Goal: Information Seeking & Learning: Check status

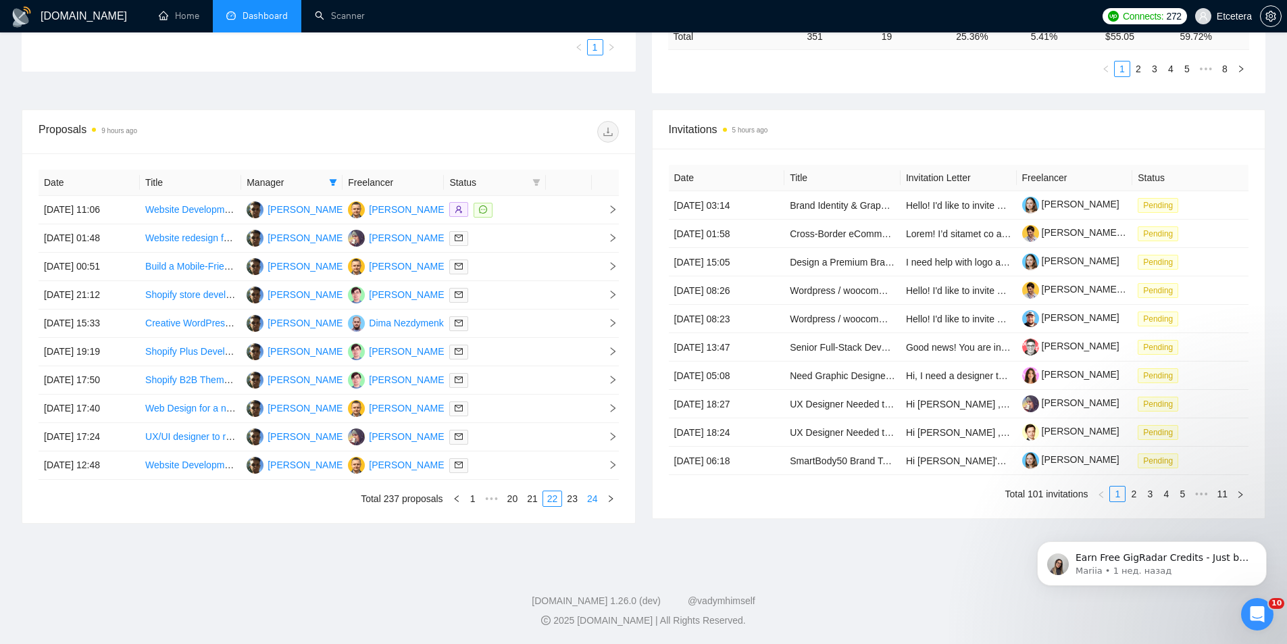
click at [594, 499] on link "24" at bounding box center [592, 498] width 19 height 15
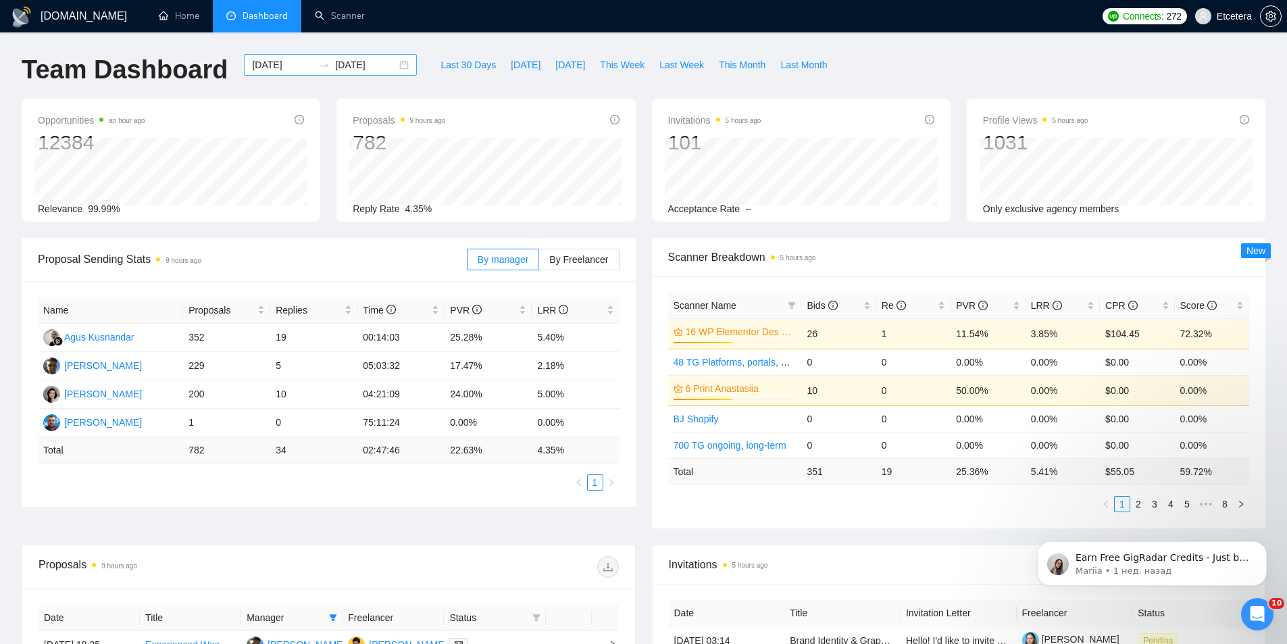
click at [395, 63] on div "[DATE] [DATE]" at bounding box center [330, 65] width 173 height 22
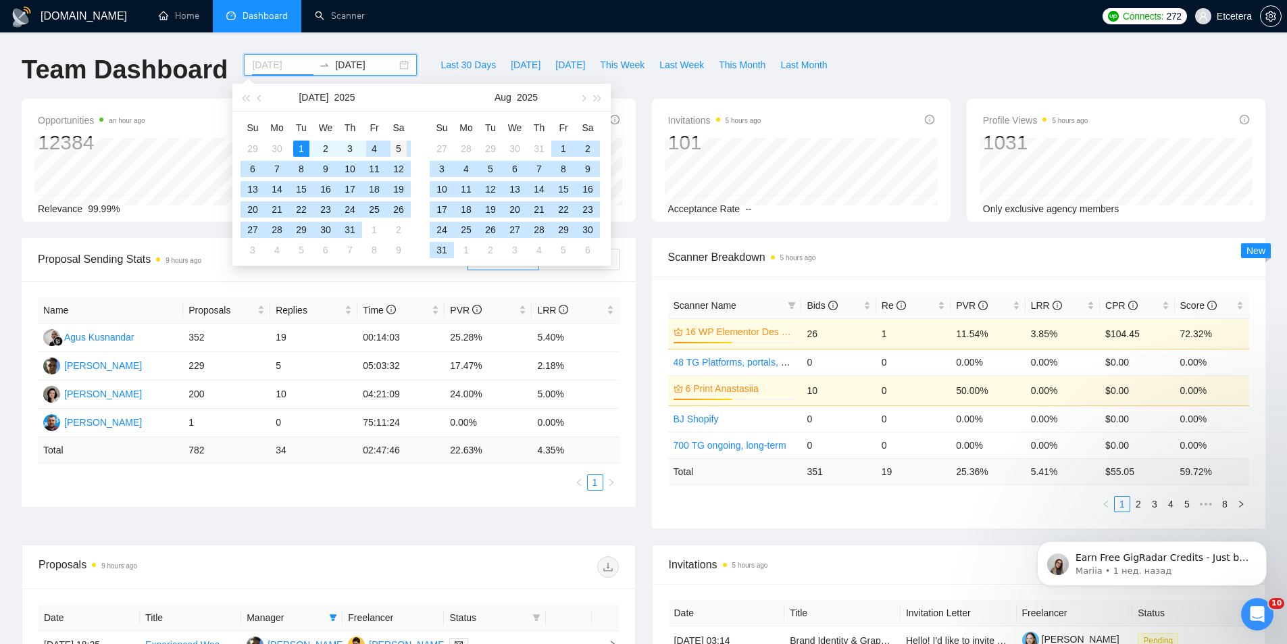
type input "[DATE]"
click at [400, 151] on div "5" at bounding box center [398, 149] width 16 height 16
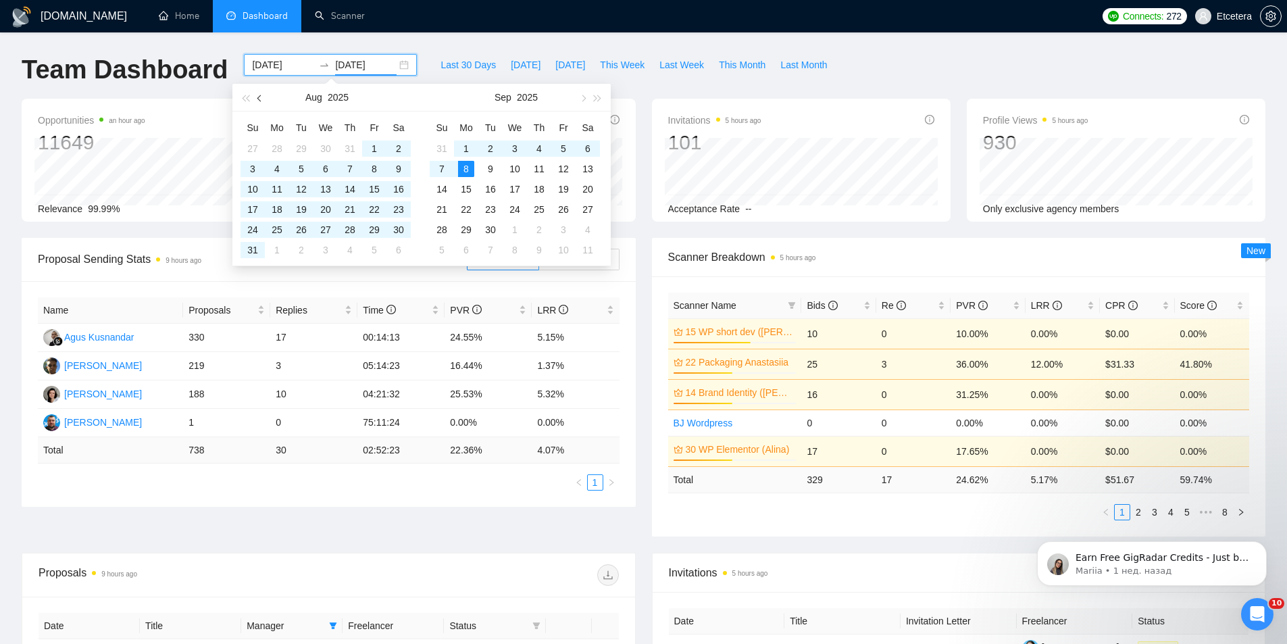
click at [260, 104] on button "button" at bounding box center [260, 97] width 15 height 27
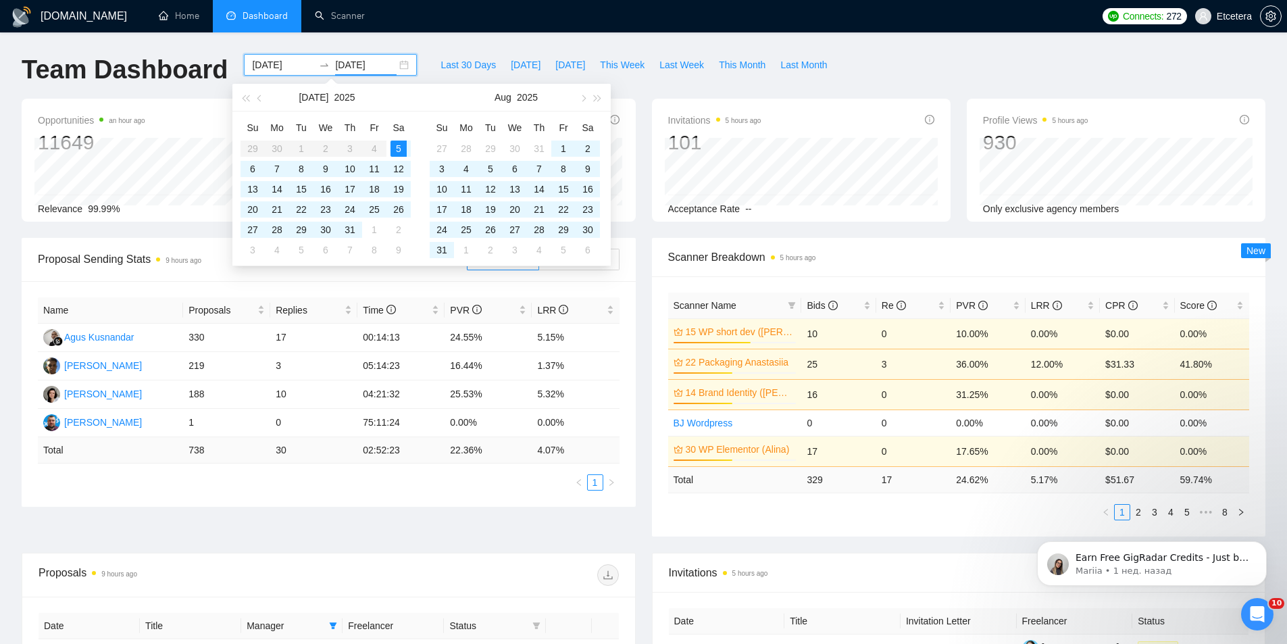
click at [298, 153] on table "Su Mo Tu We Th Fr Sa 29 30 1 2 3 4 5 6 7 8 9 10 11 12 13 14 15 16 17 18 19 20 2…" at bounding box center [325, 188] width 170 height 143
click at [299, 151] on table "Su Mo Tu We Th Fr Sa 29 30 1 2 3 4 5 6 7 8 9 10 11 12 13 14 15 16 17 18 19 20 2…" at bounding box center [325, 188] width 170 height 143
type input "[DATE]"
click at [395, 146] on div "5" at bounding box center [398, 149] width 16 height 16
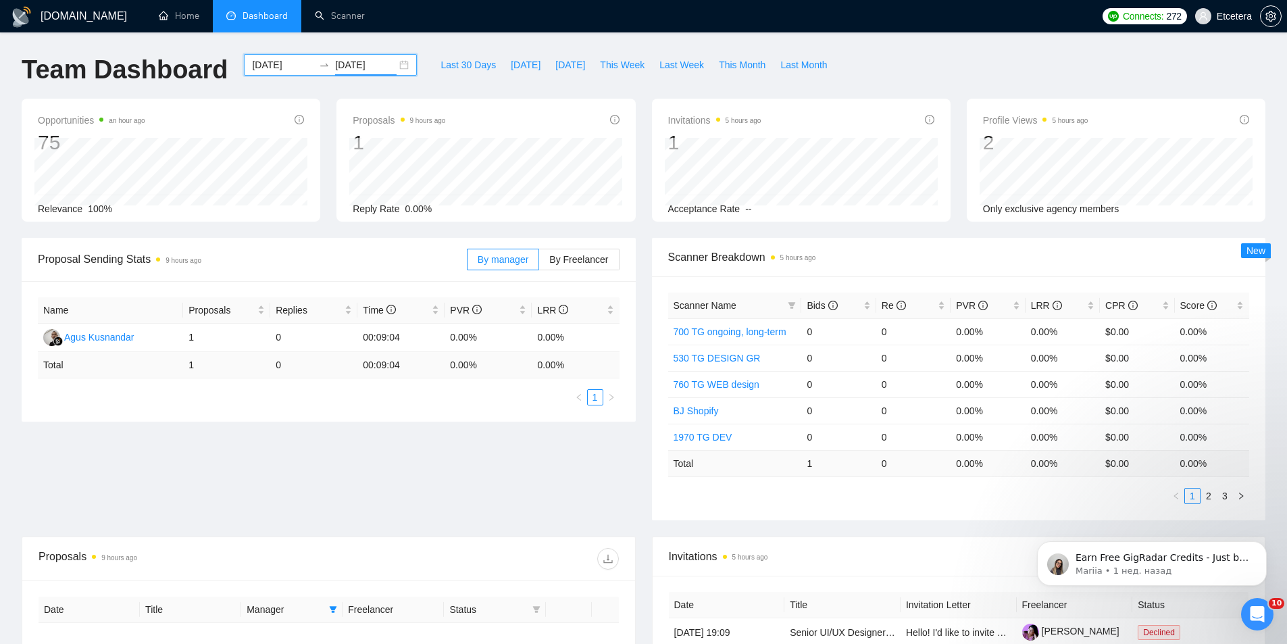
click at [397, 63] on div "[DATE] [DATE]" at bounding box center [330, 65] width 173 height 22
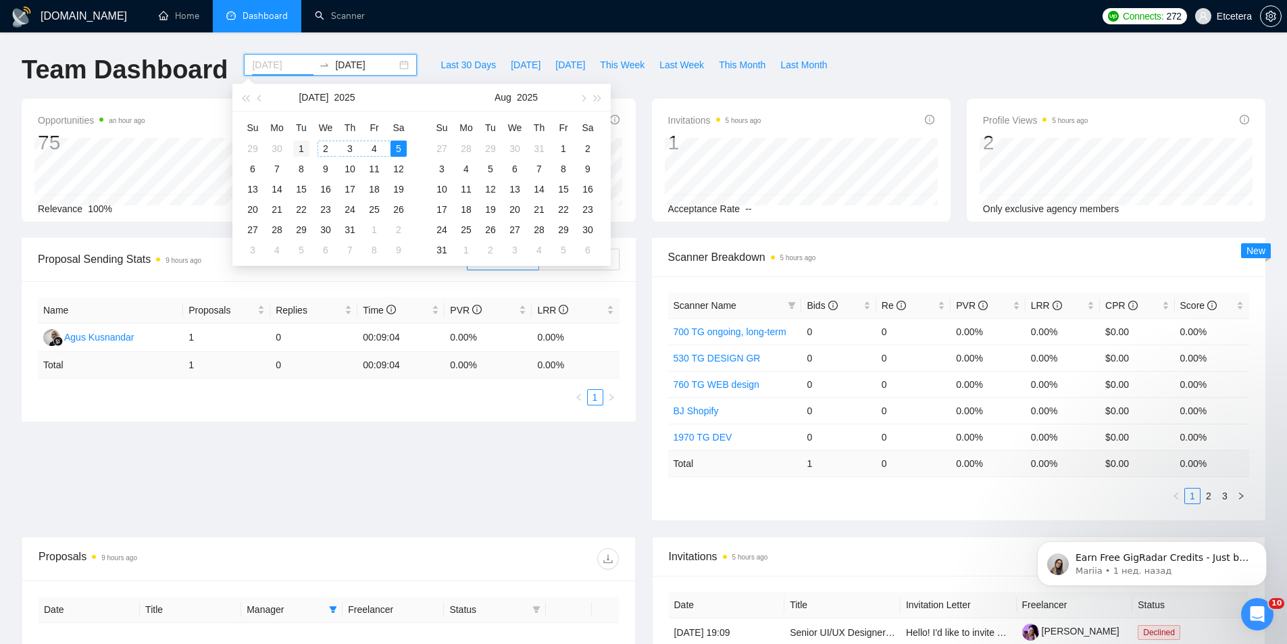
type input "[DATE]"
click at [300, 152] on div "1" at bounding box center [301, 149] width 16 height 16
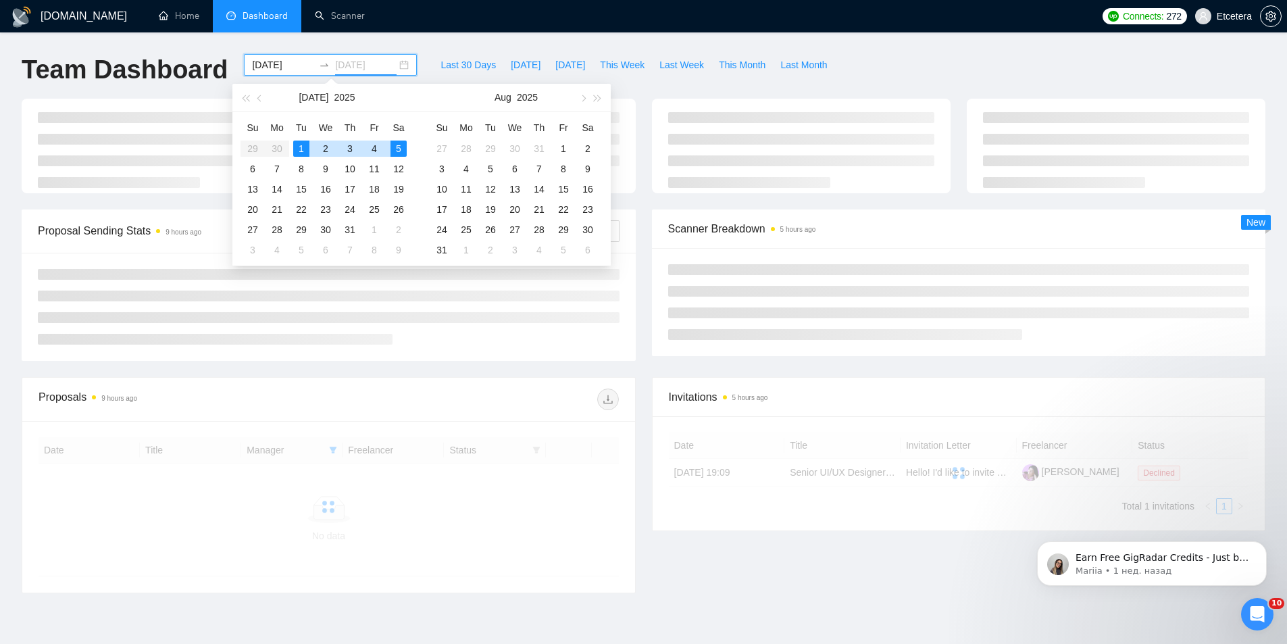
type input "[DATE]"
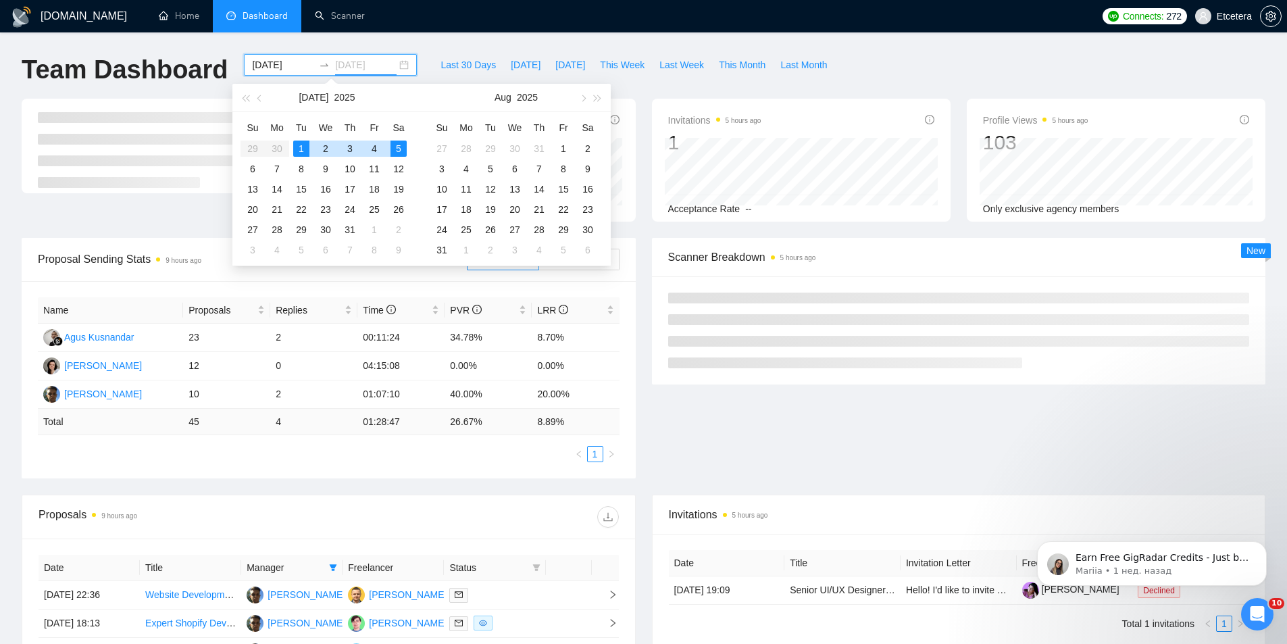
click at [397, 150] on div "5" at bounding box center [398, 149] width 16 height 16
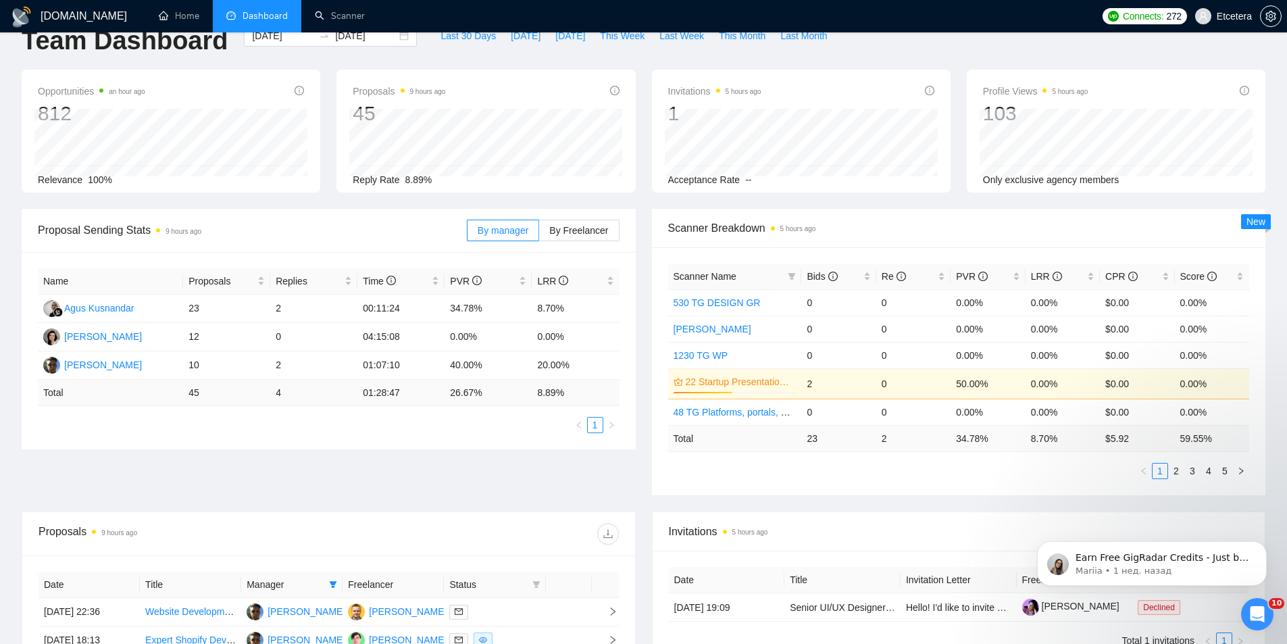
scroll to position [26, 0]
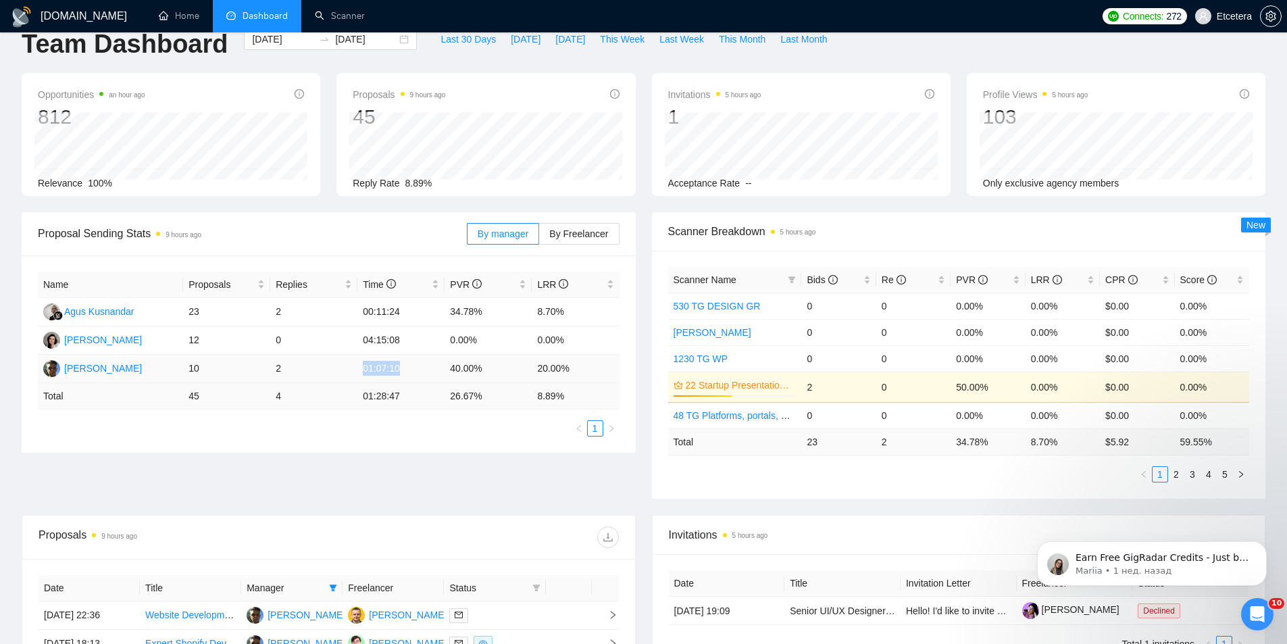
drag, startPoint x: 377, startPoint y: 372, endPoint x: 405, endPoint y: 373, distance: 27.7
click at [405, 373] on td "01:07:10" at bounding box center [400, 369] width 87 height 28
copy td "01:07:10"
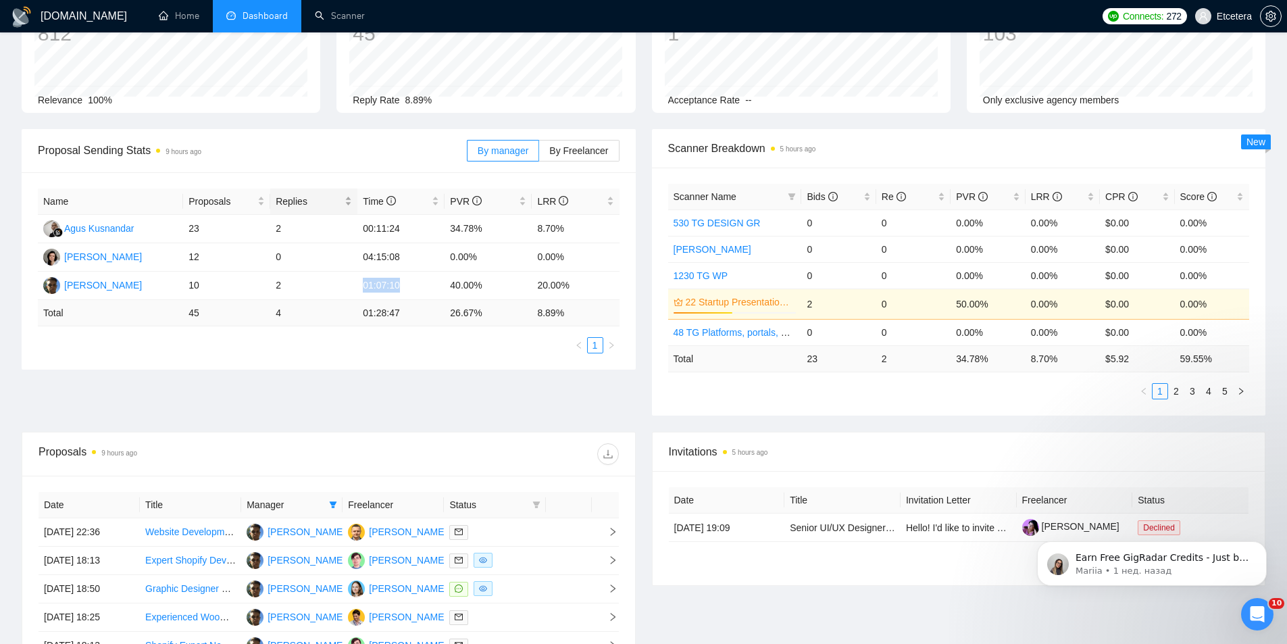
scroll to position [0, 0]
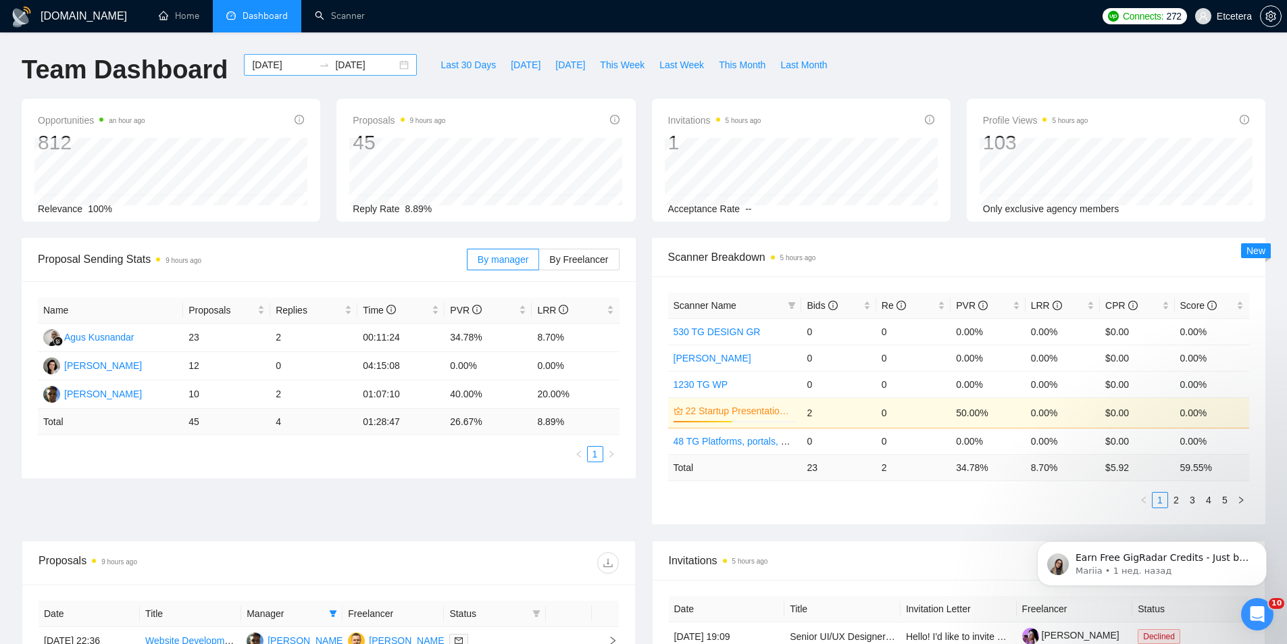
click at [395, 68] on div "[DATE] [DATE]" at bounding box center [330, 65] width 173 height 22
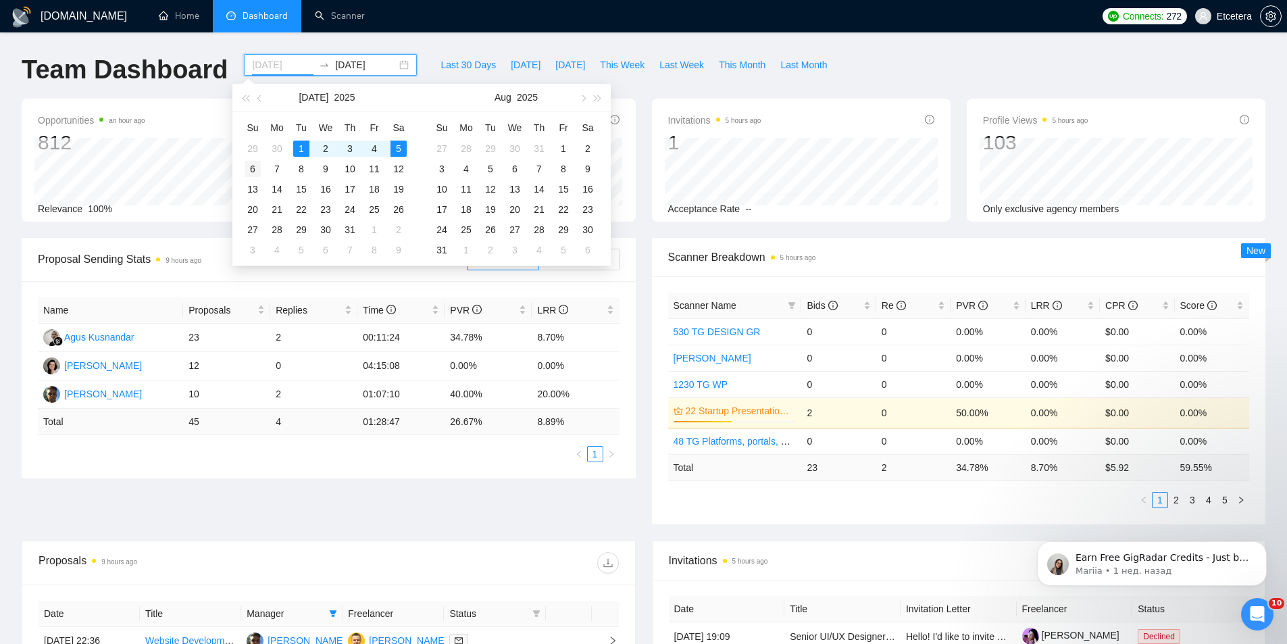
type input "[DATE]"
click at [255, 172] on div "6" at bounding box center [253, 169] width 16 height 16
type input "[DATE]"
click at [398, 170] on div "12" at bounding box center [398, 169] width 16 height 16
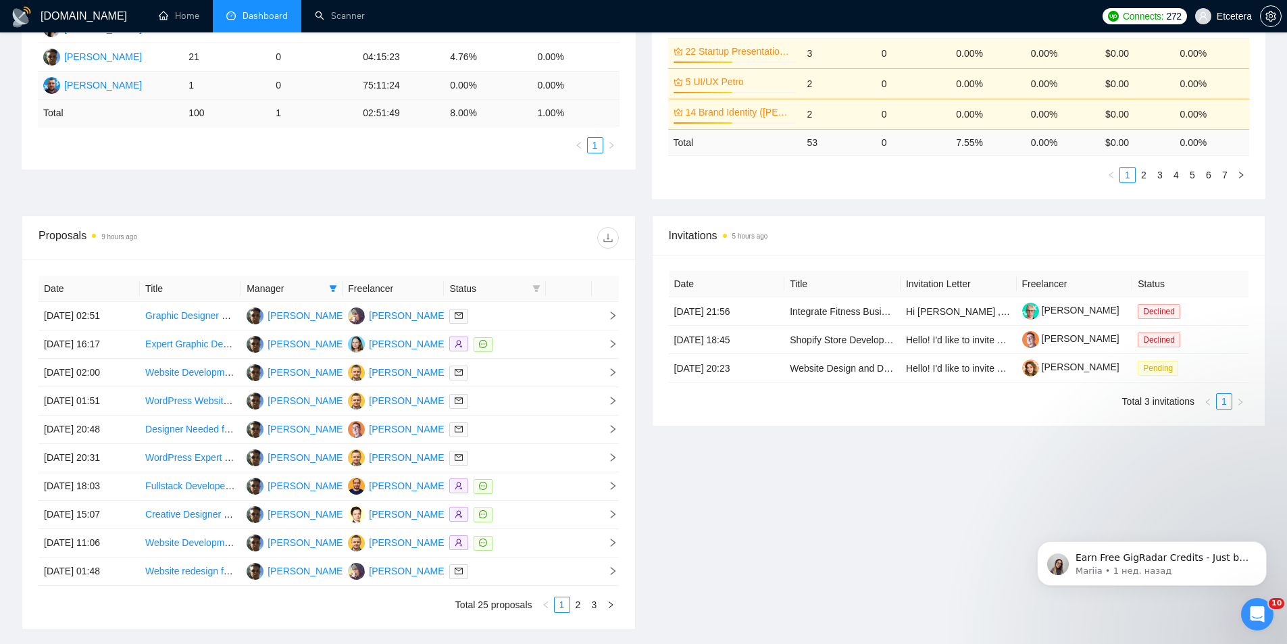
scroll to position [338, 0]
click at [579, 600] on link "2" at bounding box center [578, 604] width 15 height 15
click at [595, 603] on link "3" at bounding box center [594, 604] width 15 height 15
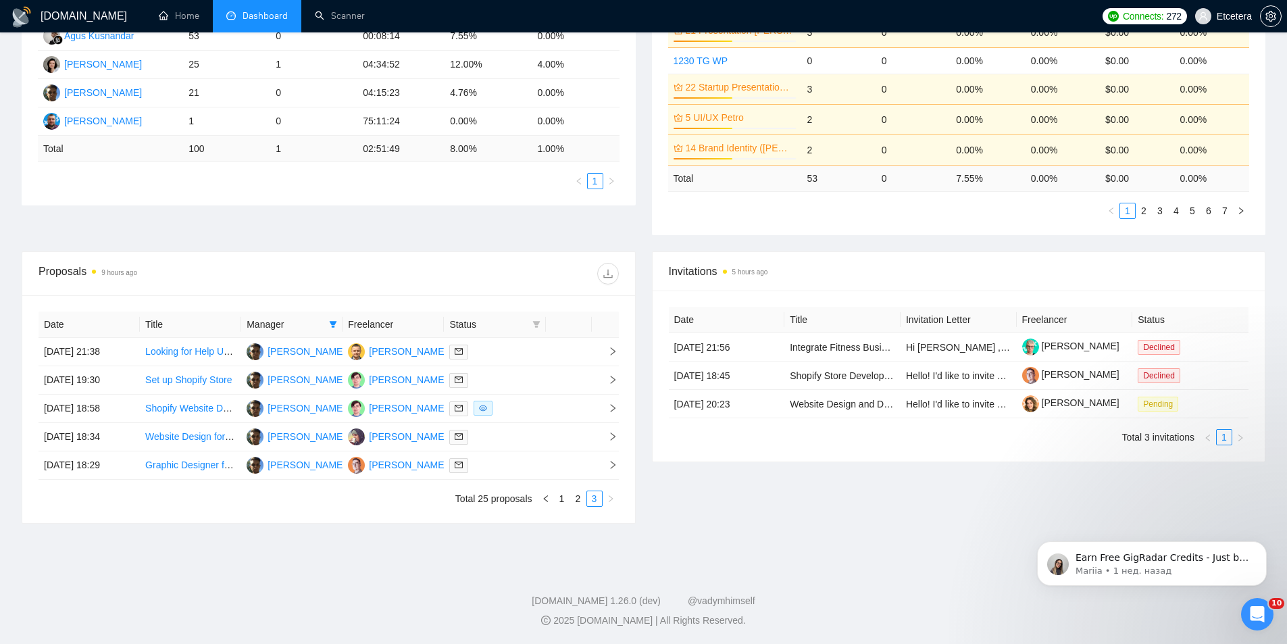
scroll to position [301, 0]
click at [578, 502] on link "2" at bounding box center [578, 498] width 15 height 15
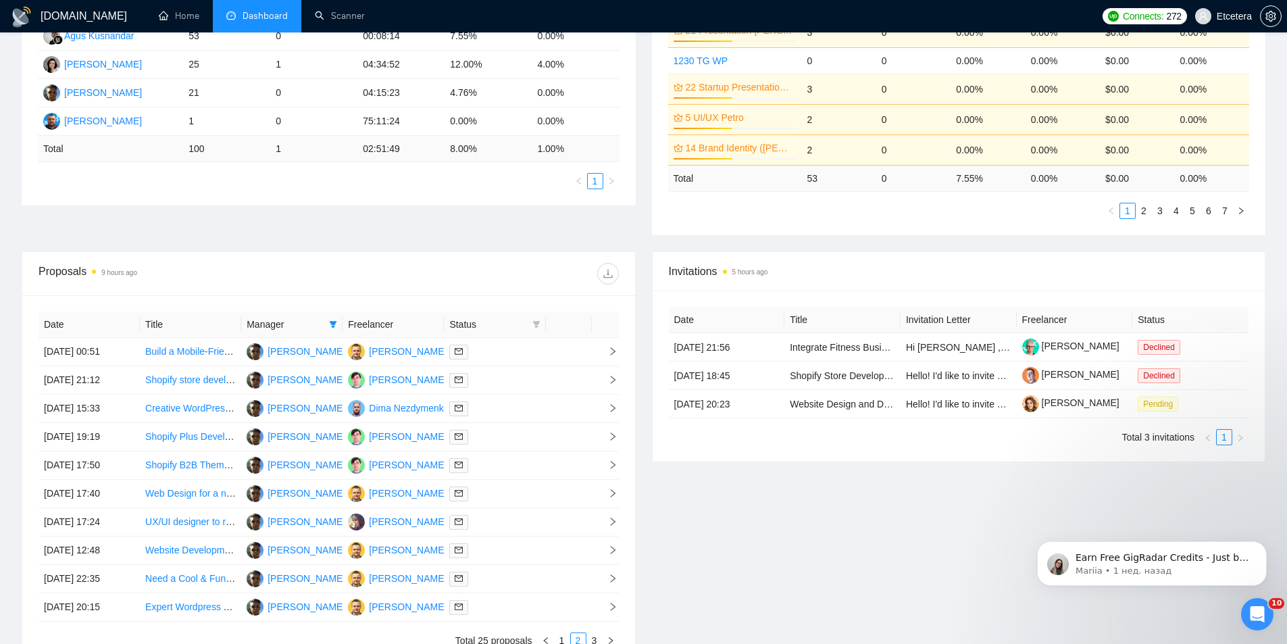
click at [564, 502] on td at bounding box center [569, 494] width 46 height 28
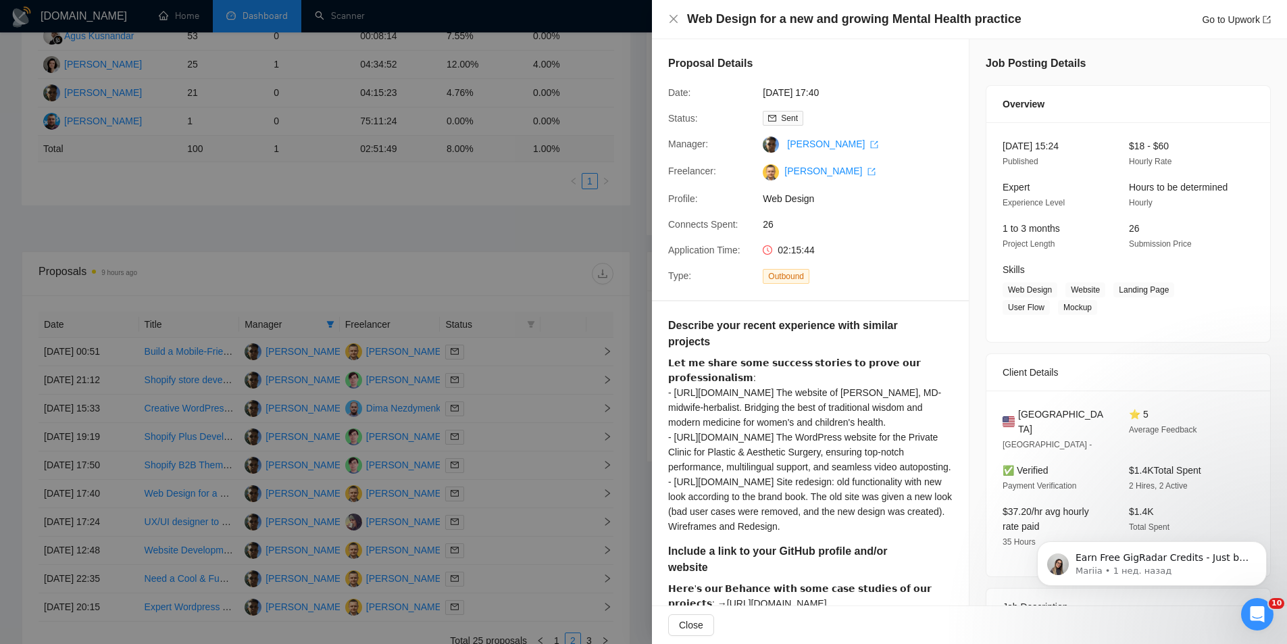
click at [455, 273] on div at bounding box center [643, 322] width 1287 height 644
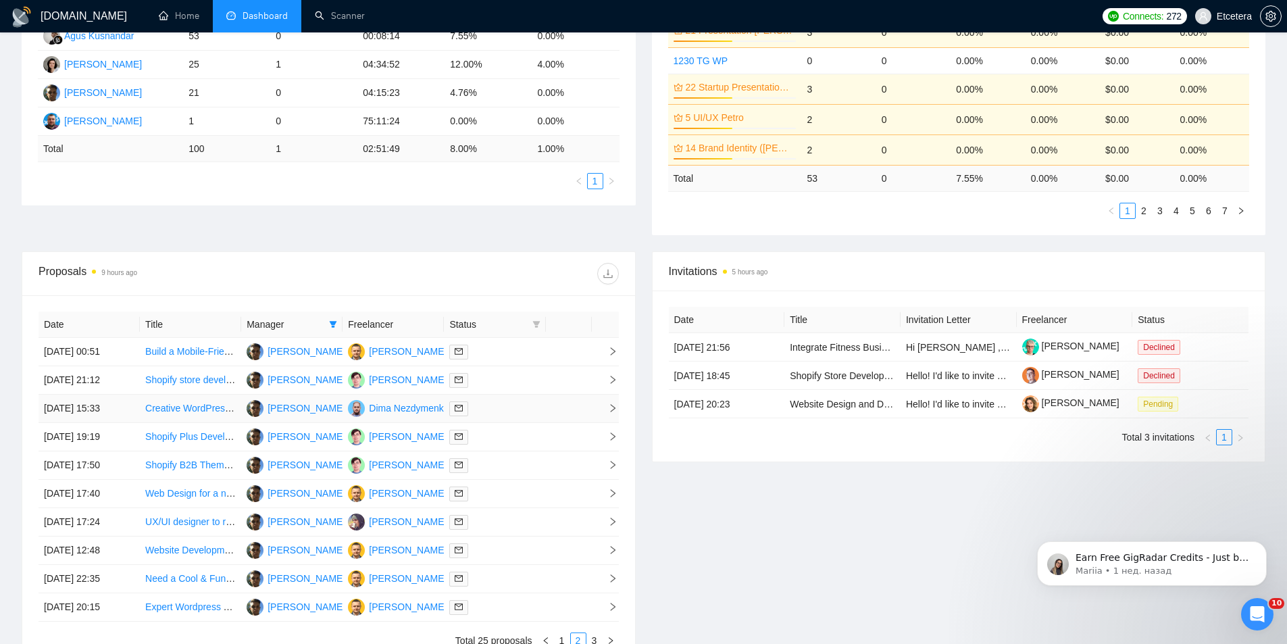
click at [244, 405] on td "[PERSON_NAME]" at bounding box center [291, 409] width 101 height 28
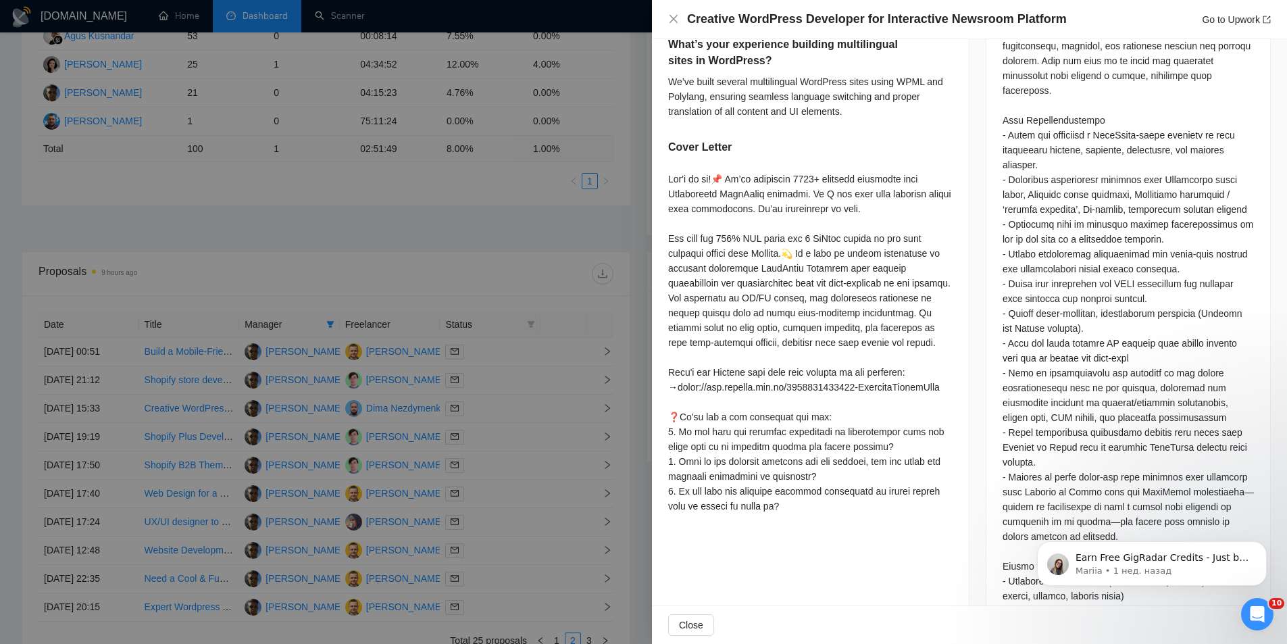
scroll to position [743, 0]
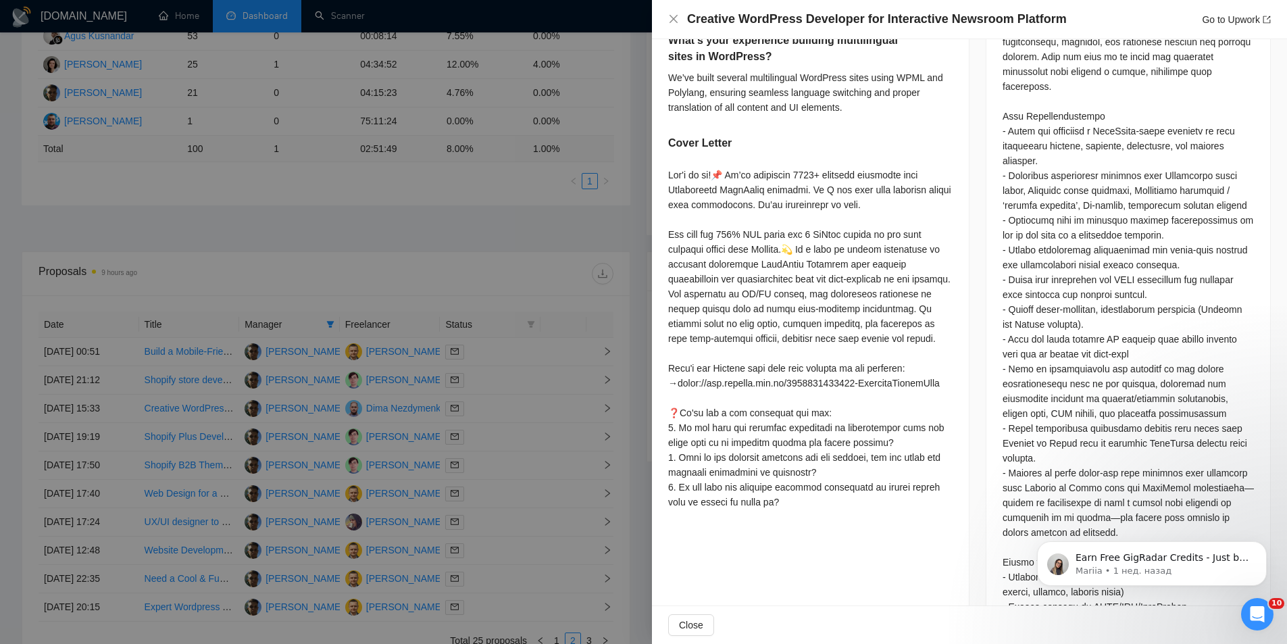
click at [424, 268] on div at bounding box center [643, 322] width 1287 height 644
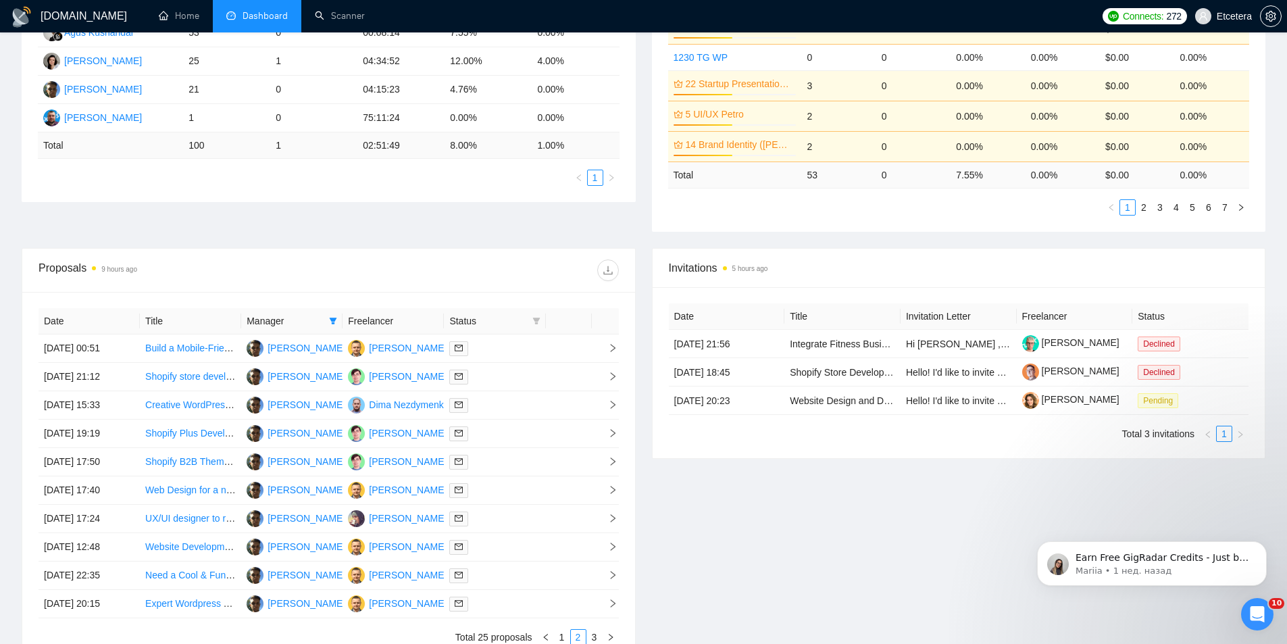
scroll to position [369, 0]
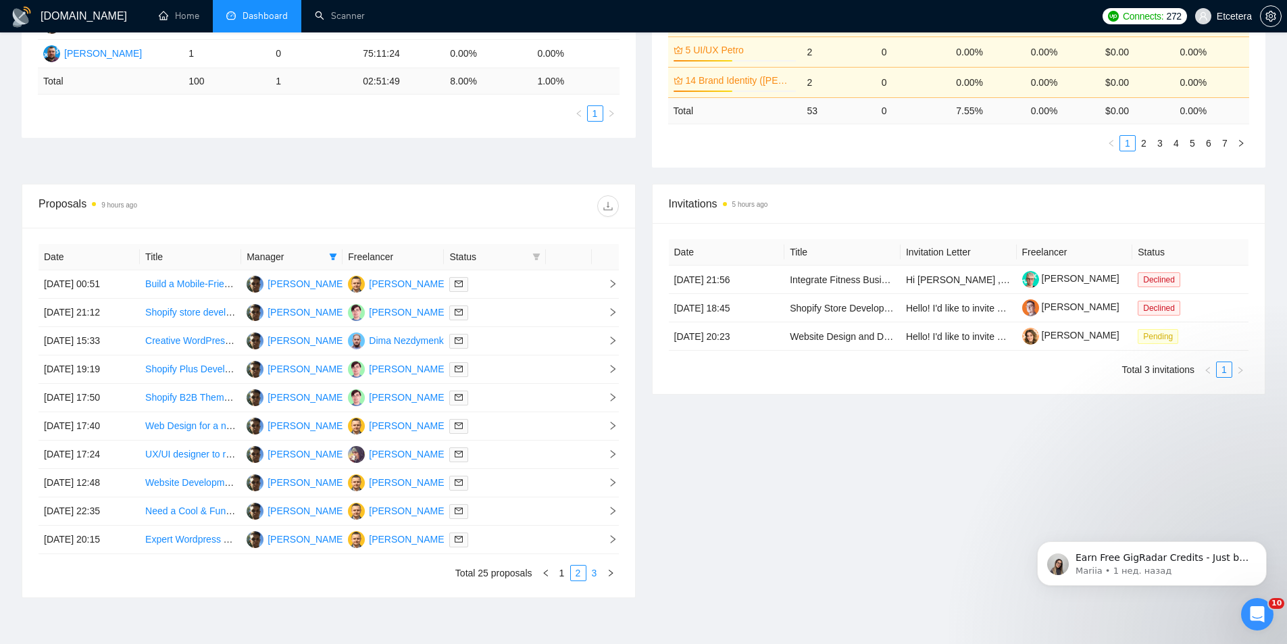
click at [592, 569] on link "3" at bounding box center [594, 572] width 15 height 15
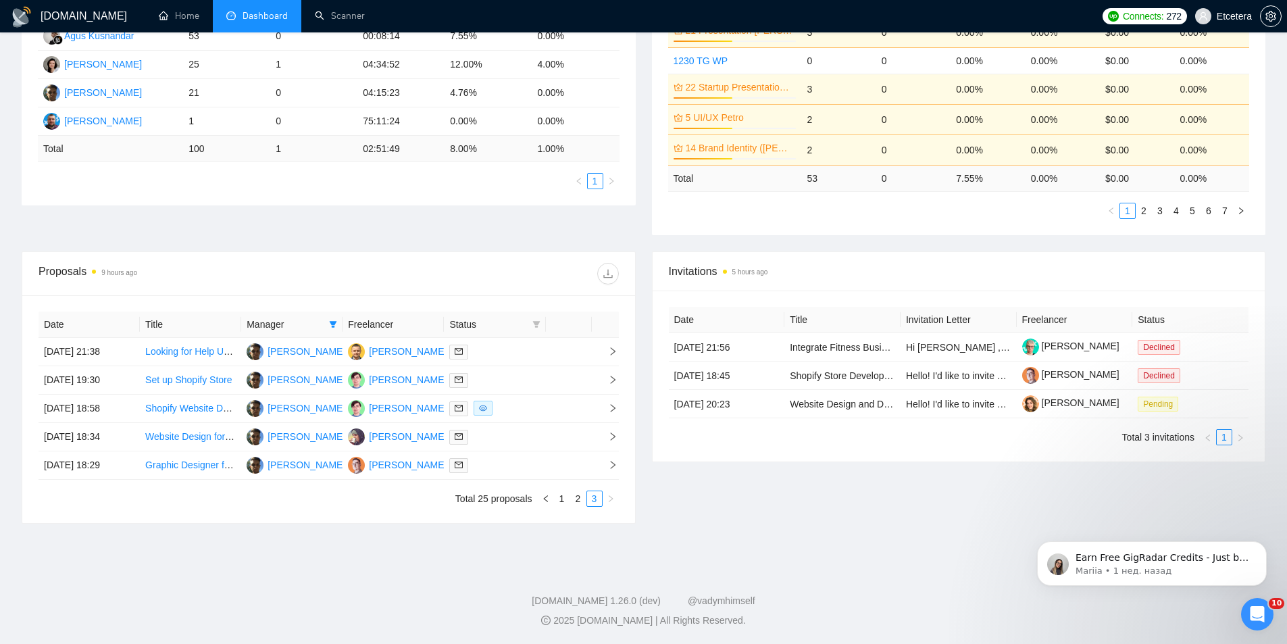
scroll to position [301, 0]
click at [561, 500] on link "1" at bounding box center [562, 498] width 15 height 15
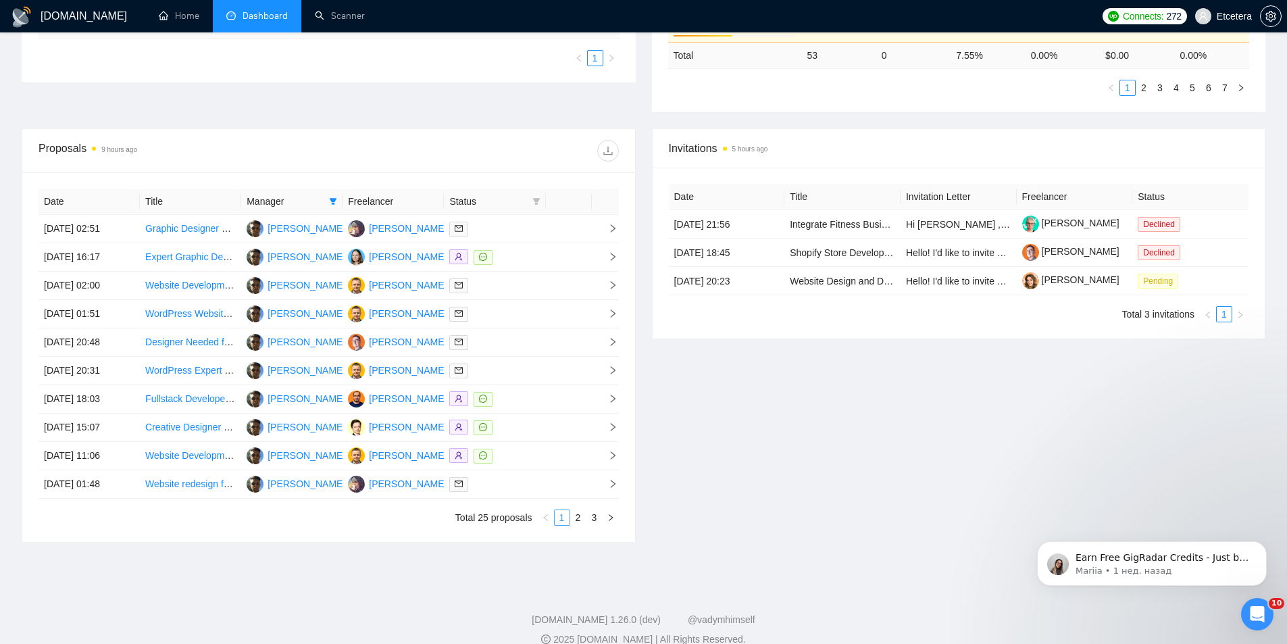
scroll to position [436, 0]
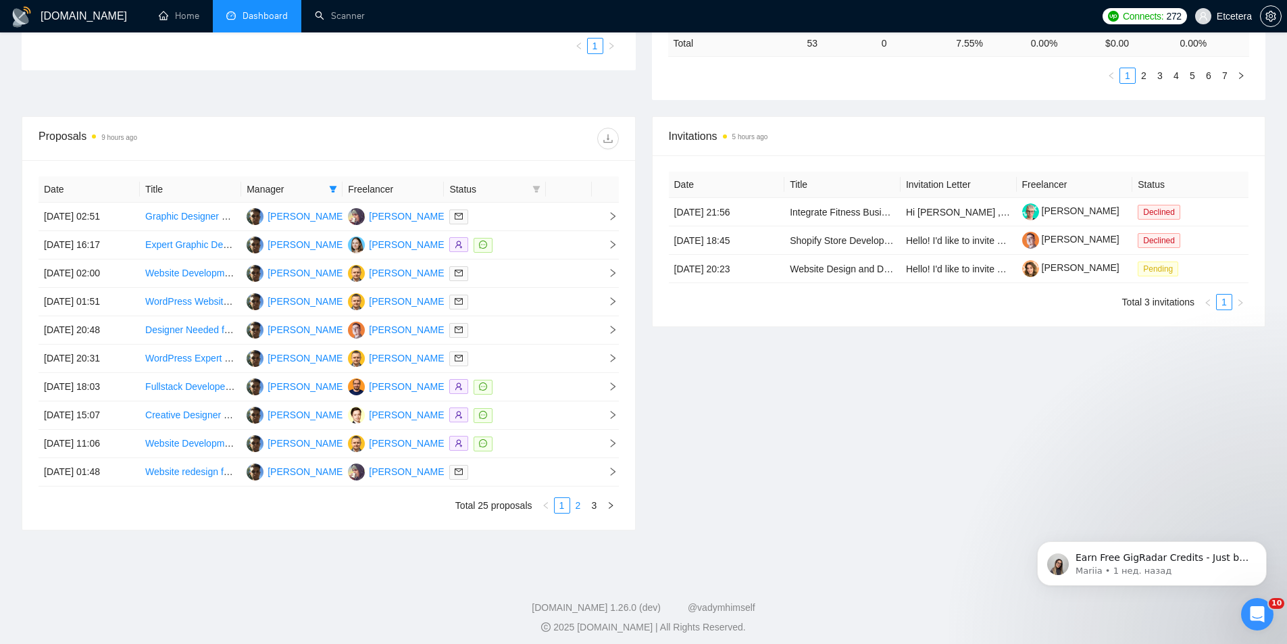
click at [578, 509] on link "2" at bounding box center [578, 505] width 15 height 15
click at [597, 502] on link "3" at bounding box center [594, 505] width 15 height 15
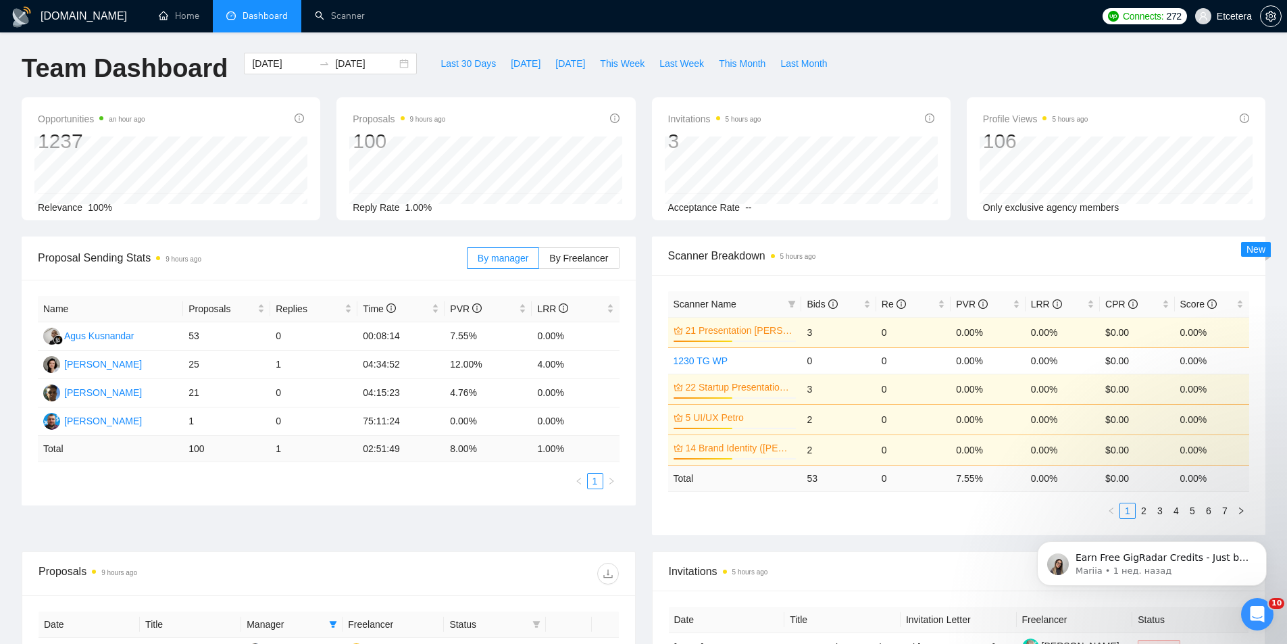
scroll to position [0, 0]
click at [395, 61] on div "[DATE] [DATE]" at bounding box center [330, 65] width 173 height 22
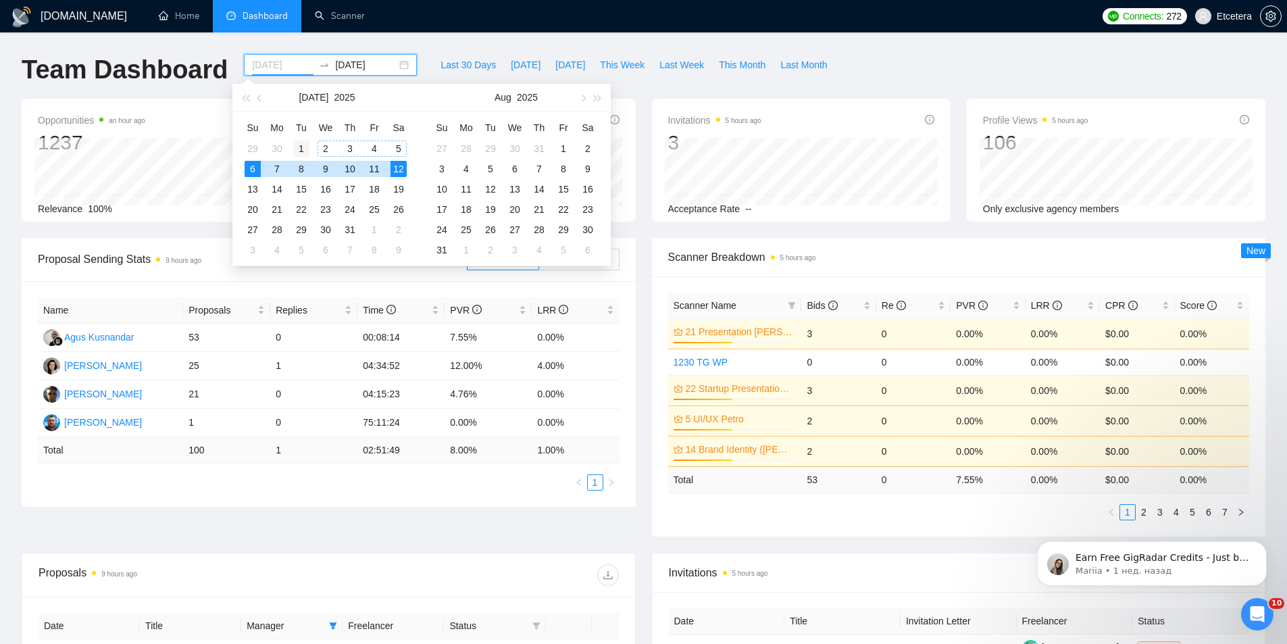
type input "[DATE]"
click at [302, 147] on div "1" at bounding box center [301, 149] width 16 height 16
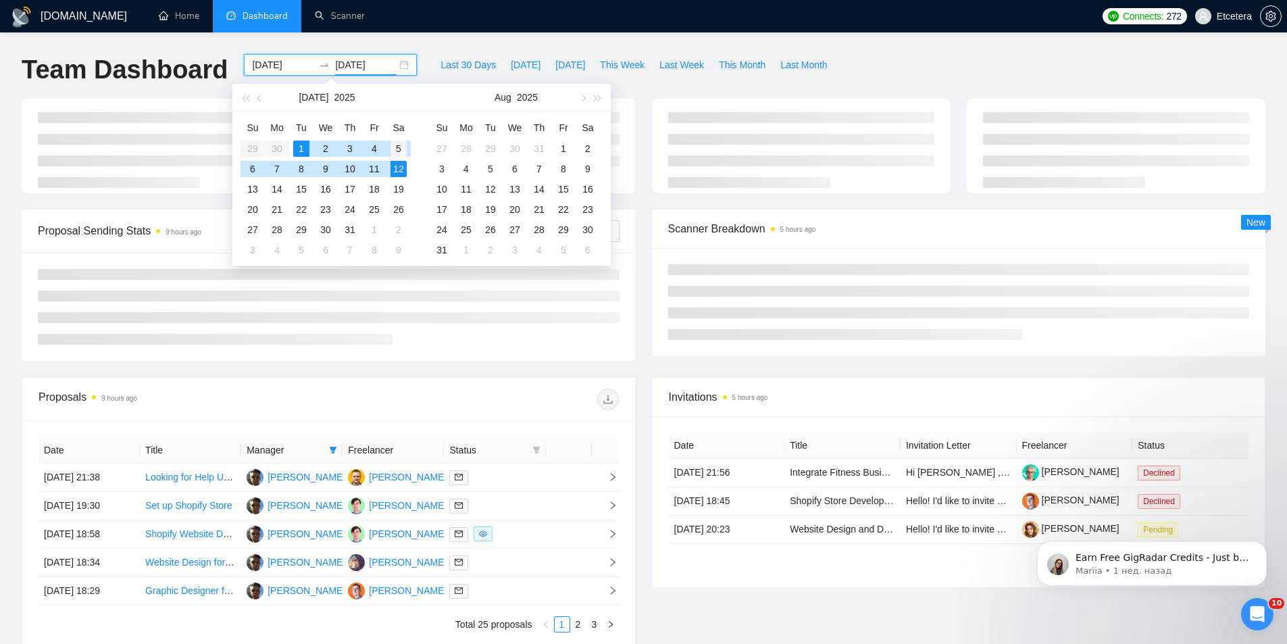
type input "[DATE]"
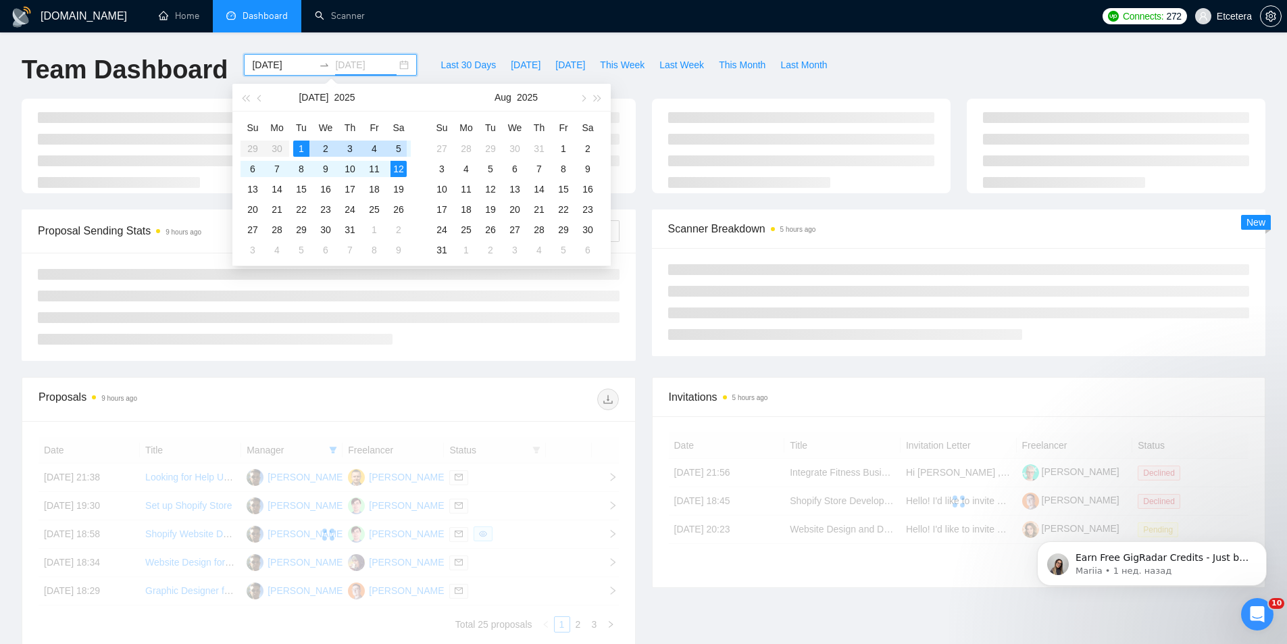
click at [400, 151] on div "5" at bounding box center [398, 149] width 16 height 16
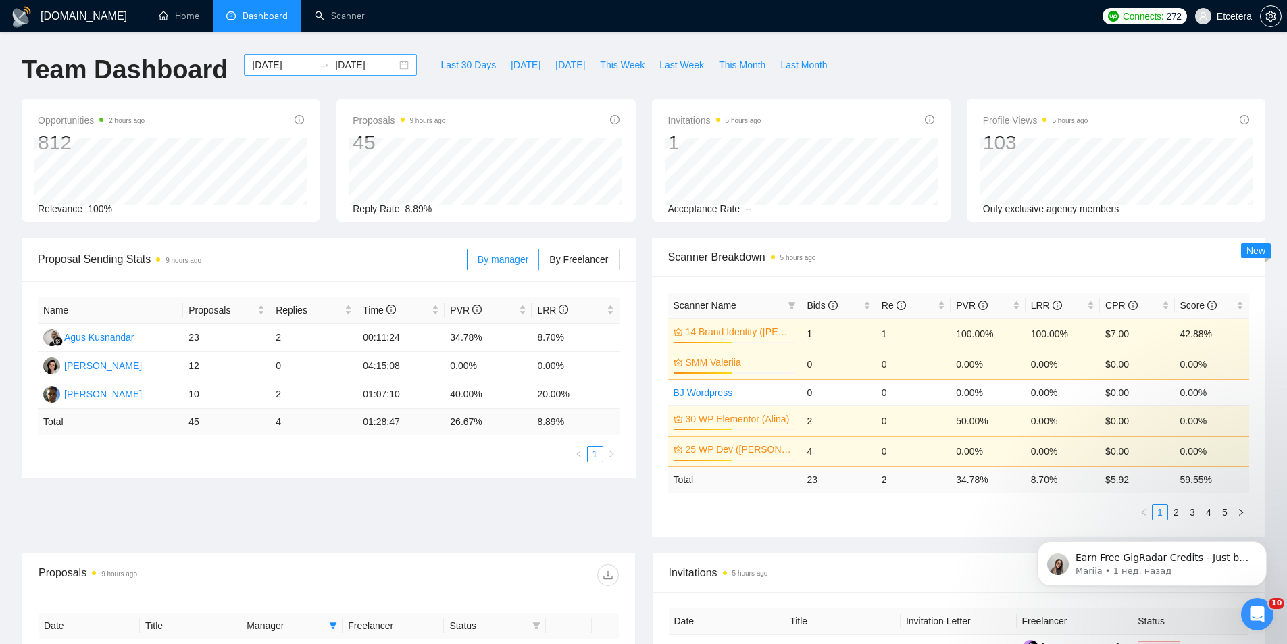
click at [395, 64] on div "[DATE] [DATE]" at bounding box center [330, 65] width 173 height 22
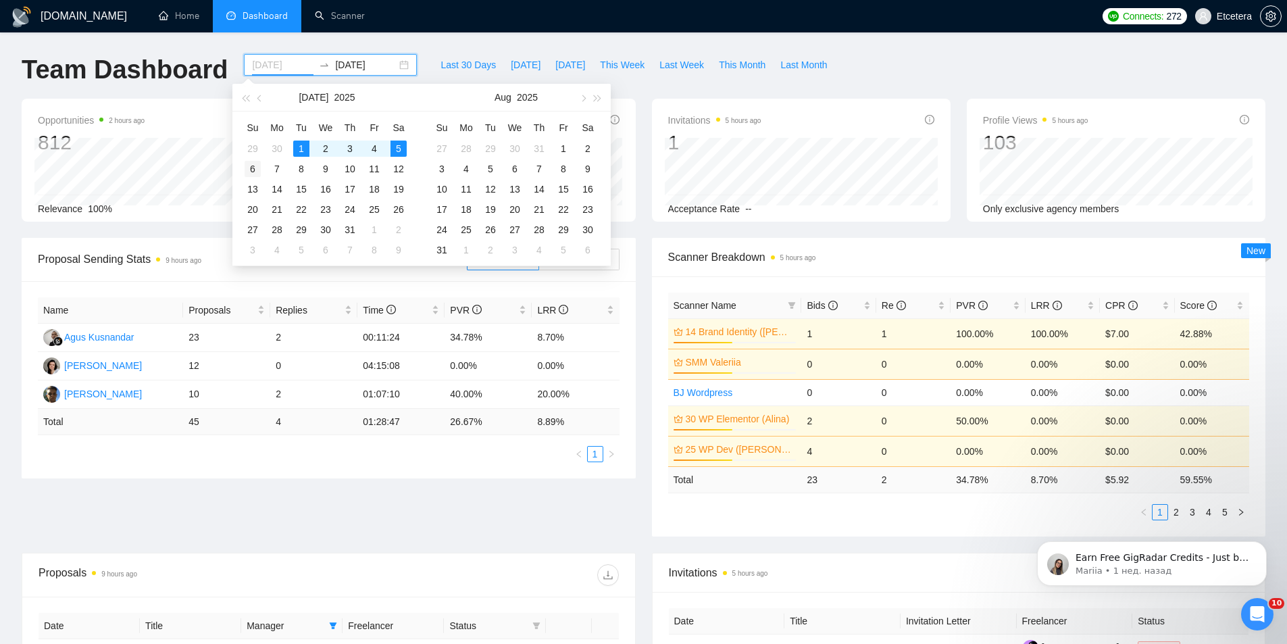
type input "[DATE]"
click at [255, 168] on div "6" at bounding box center [253, 169] width 16 height 16
drag, startPoint x: 406, startPoint y: 166, endPoint x: 368, endPoint y: 257, distance: 99.6
click at [407, 166] on td "12" at bounding box center [398, 169] width 24 height 20
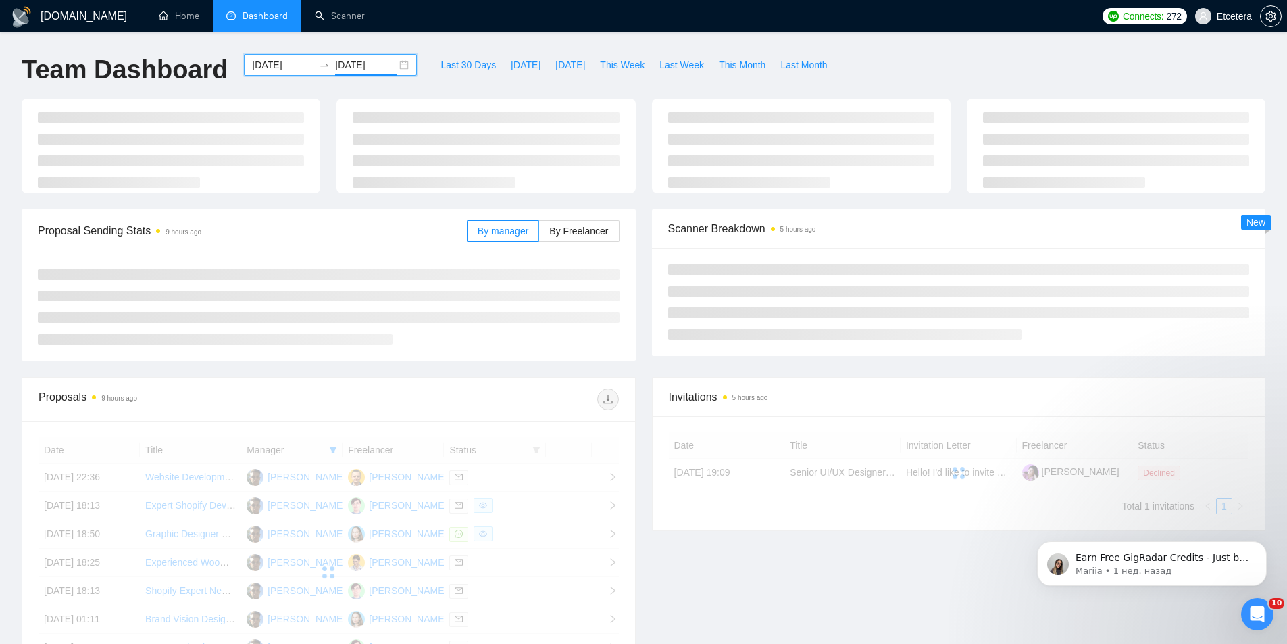
type input "[DATE]"
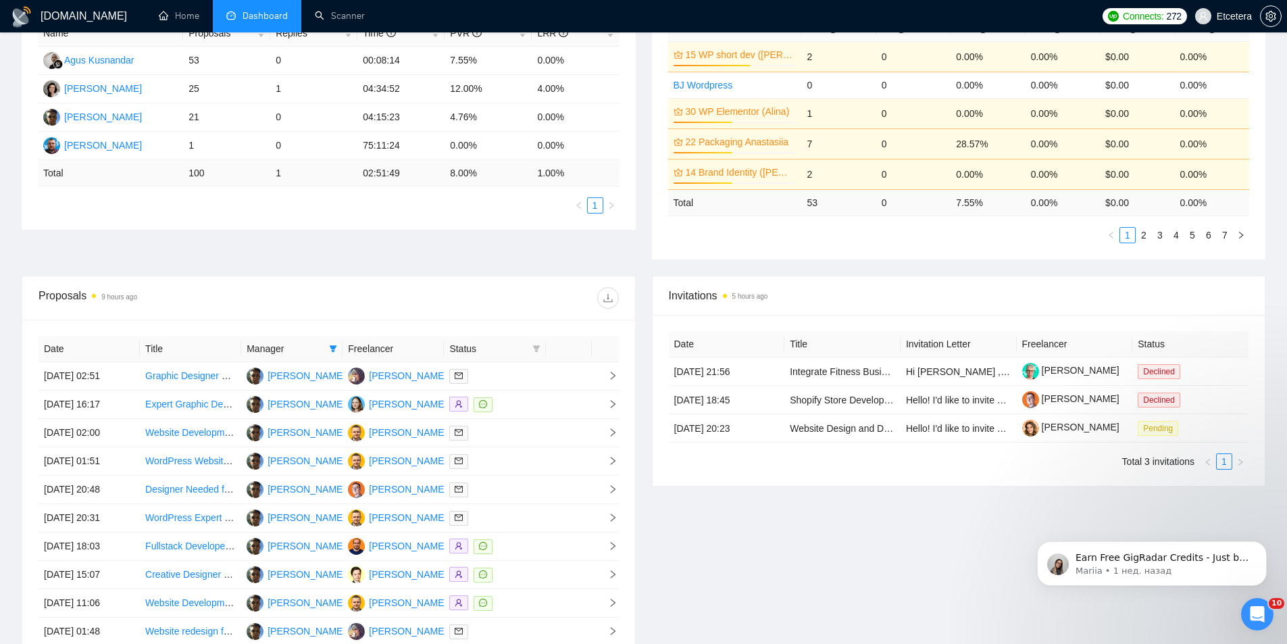
scroll to position [405, 0]
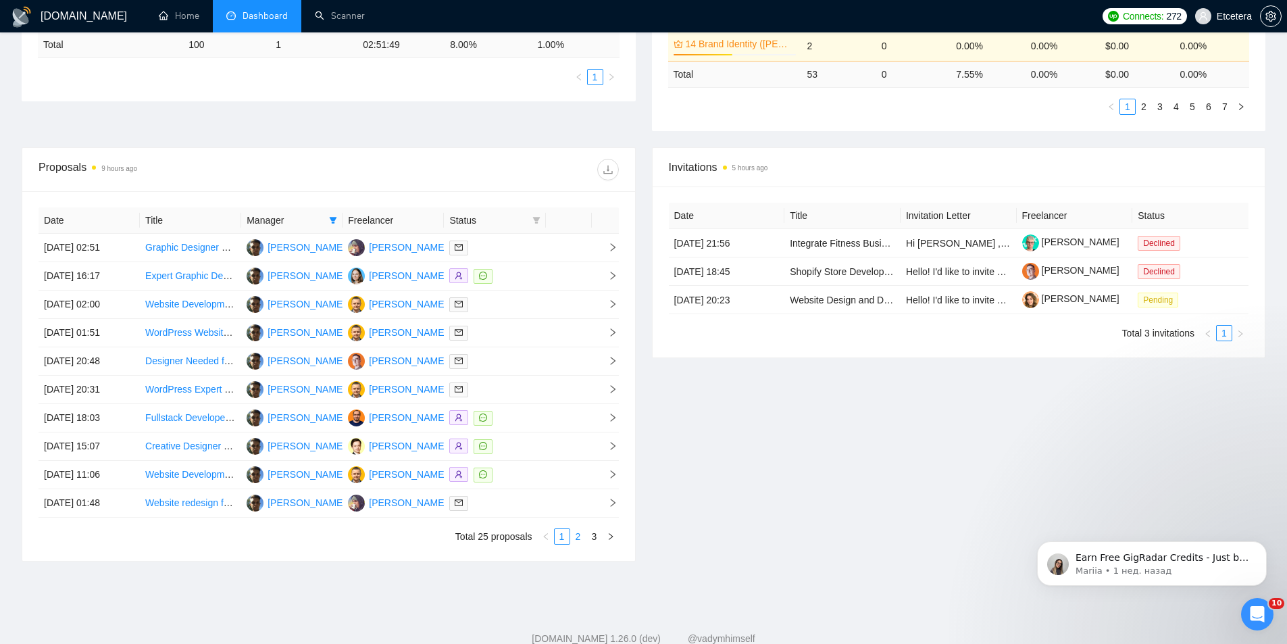
click at [578, 535] on link "2" at bounding box center [578, 536] width 15 height 15
click at [593, 538] on link "3" at bounding box center [594, 536] width 15 height 15
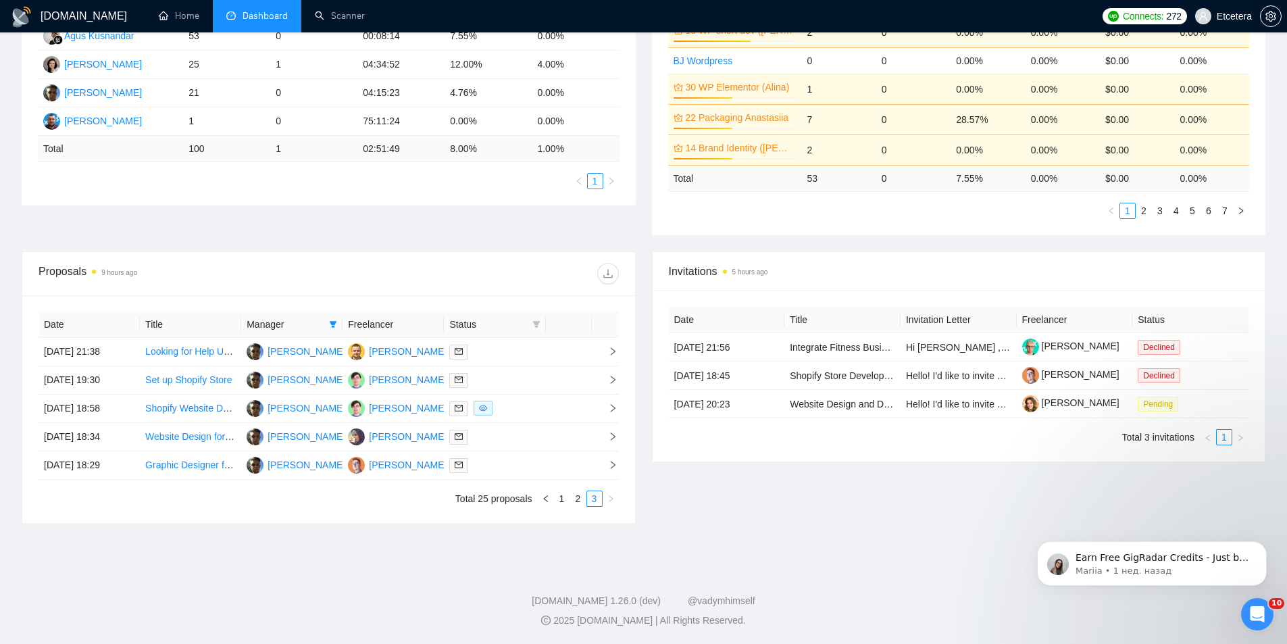
scroll to position [301, 0]
click at [191, 405] on link "Shopify Website Designer/Developer Needed for High-Performance Gaming Brand" at bounding box center [318, 408] width 347 height 11
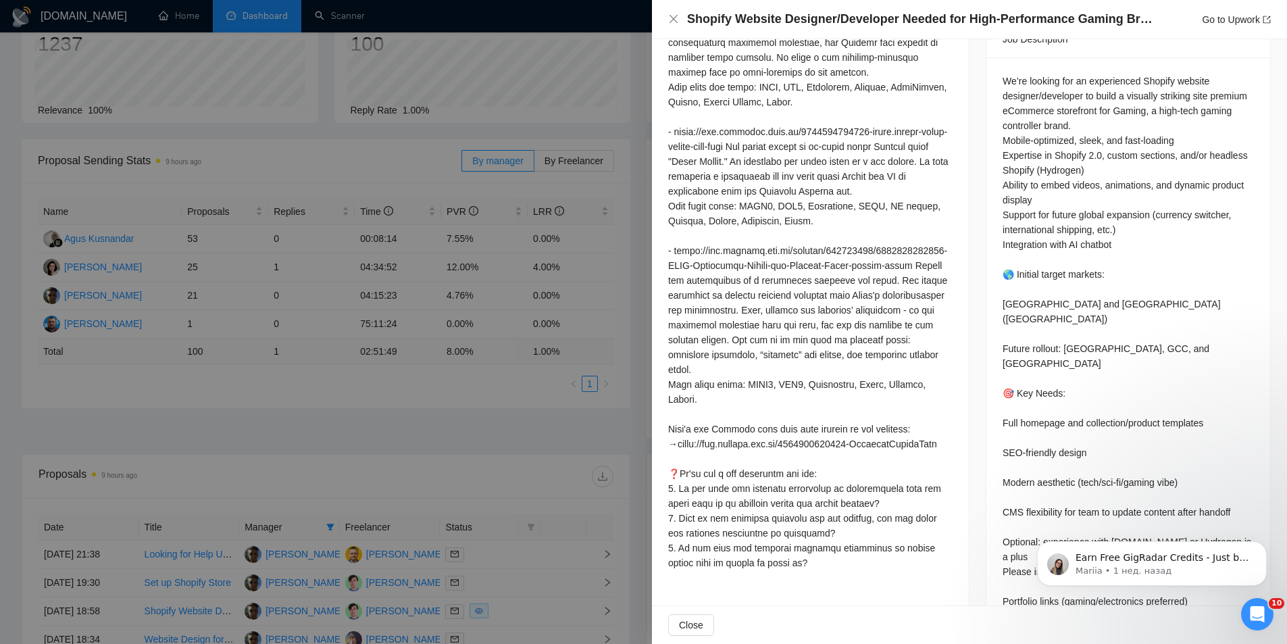
scroll to position [635, 0]
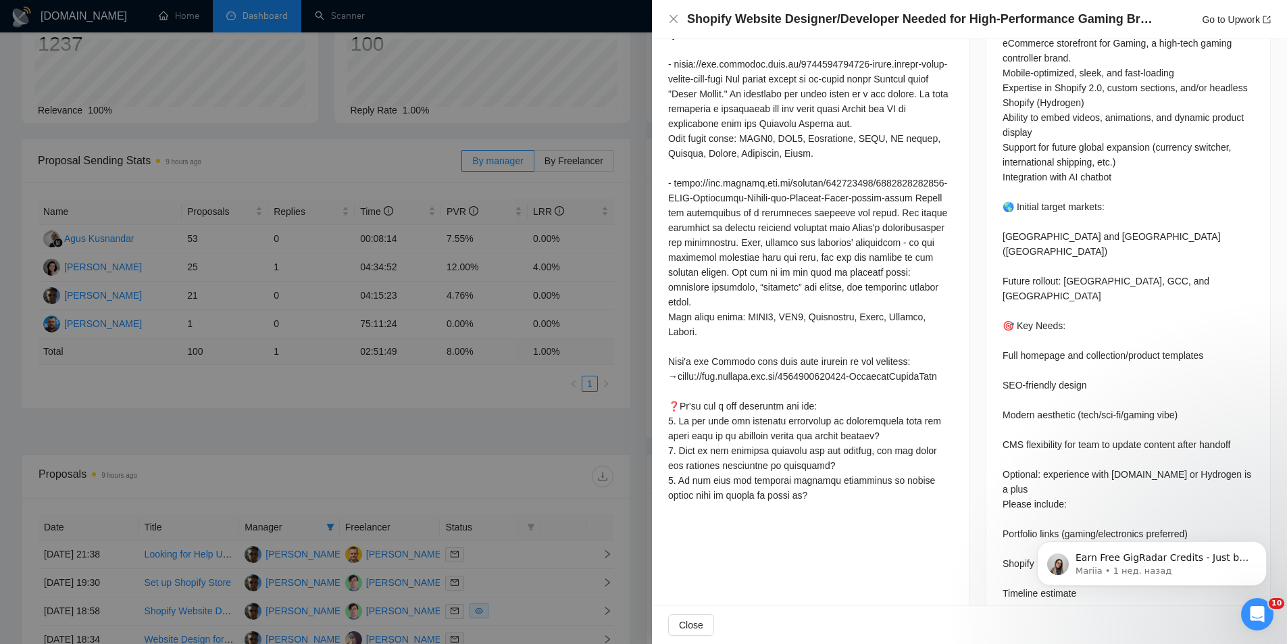
click at [472, 409] on div at bounding box center [643, 322] width 1287 height 644
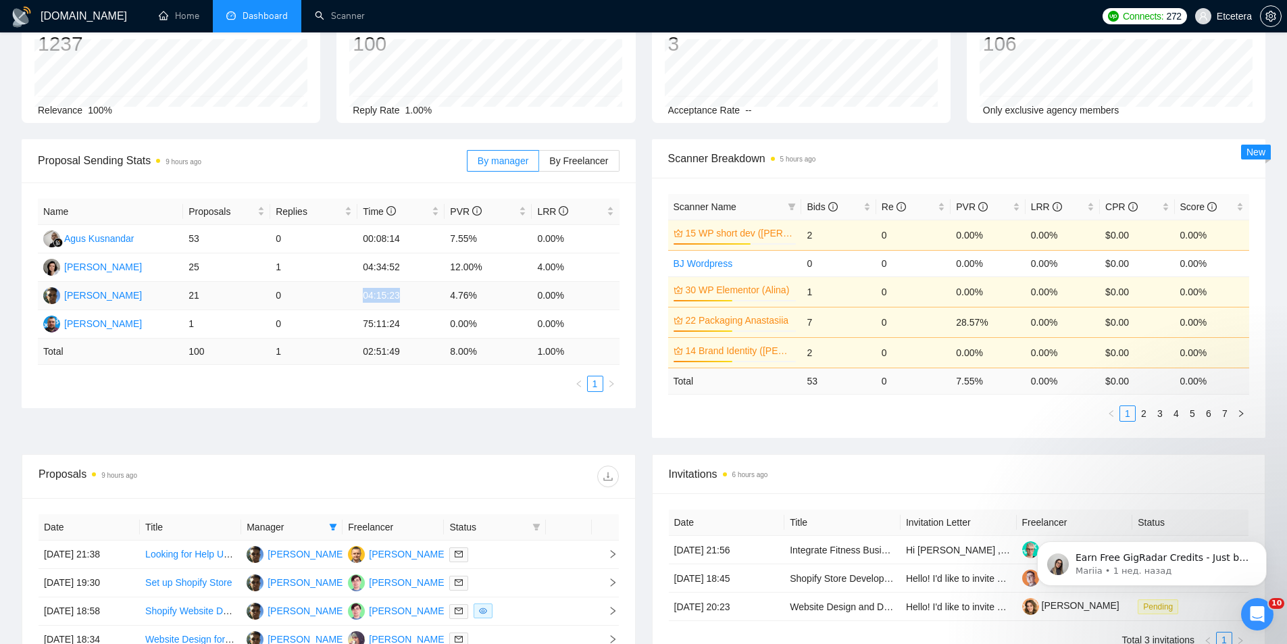
drag, startPoint x: 379, startPoint y: 297, endPoint x: 411, endPoint y: 298, distance: 31.8
click at [410, 299] on tr "[PERSON_NAME] 21 0 04:15:23 4.76% 0.00%" at bounding box center [329, 296] width 582 height 28
copy tr "04:15:23"
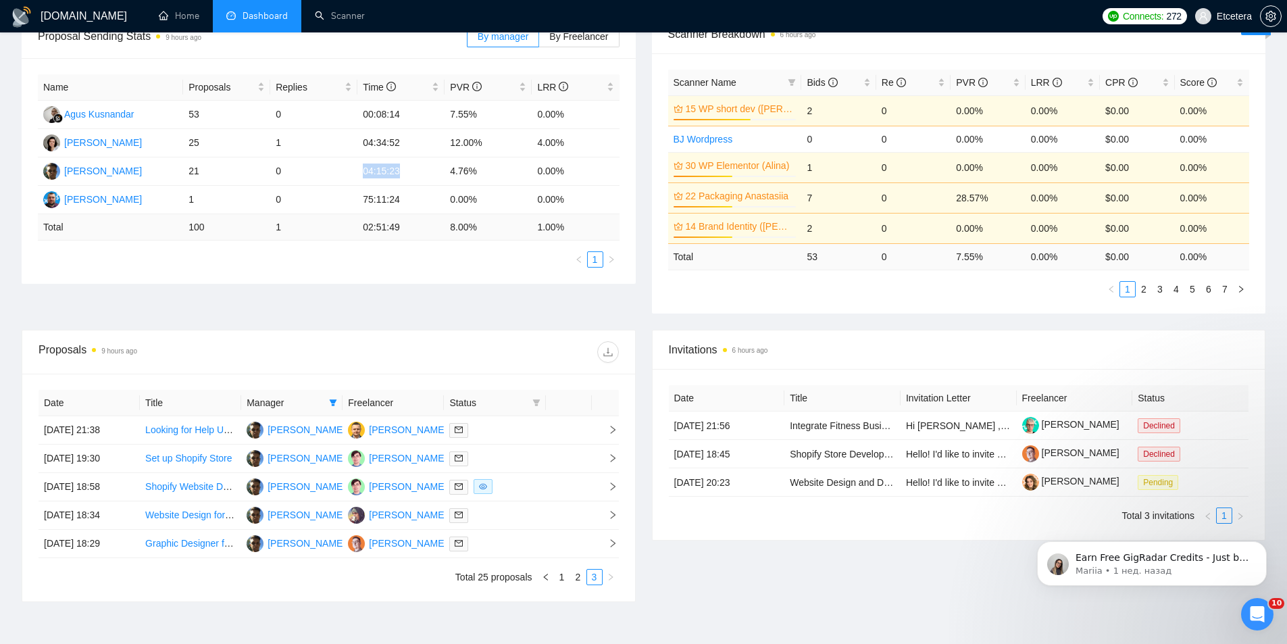
scroll to position [301, 0]
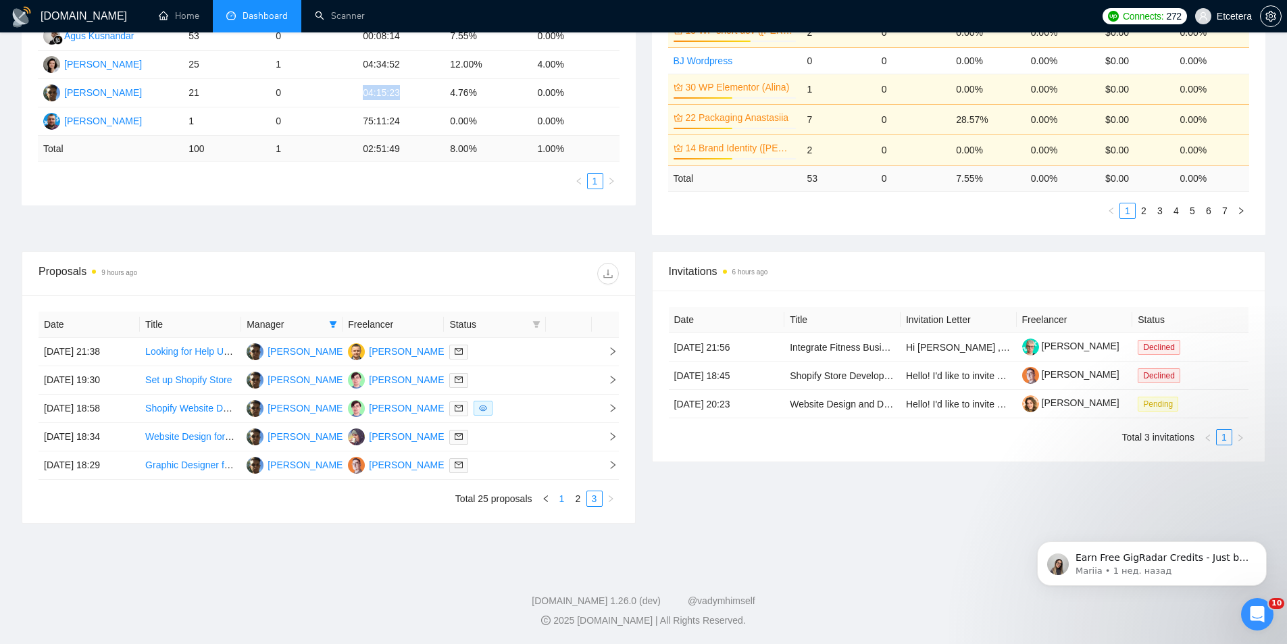
click at [563, 500] on link "1" at bounding box center [562, 498] width 15 height 15
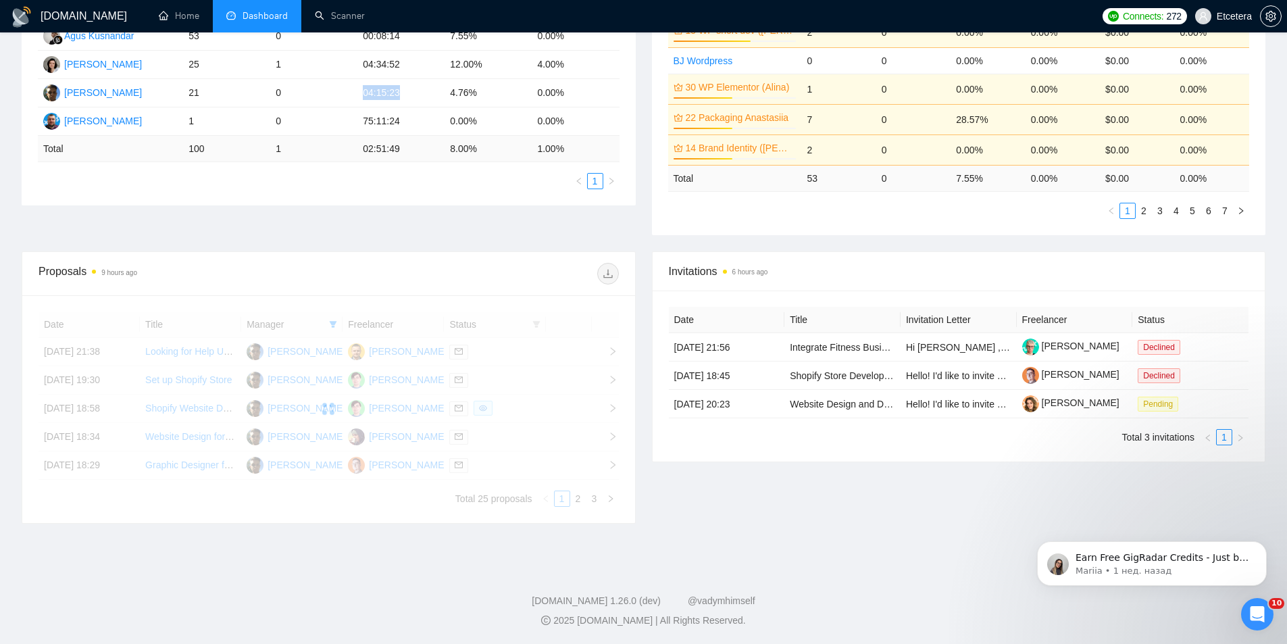
scroll to position [0, 0]
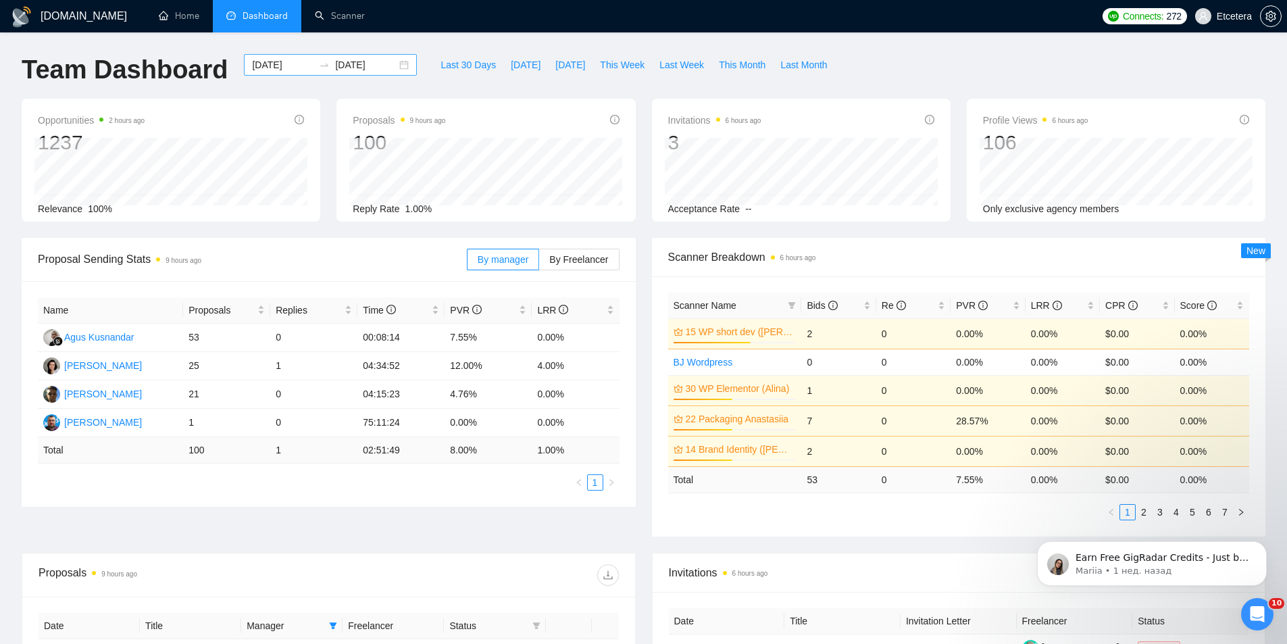
click at [396, 58] on div "[DATE] [DATE]" at bounding box center [330, 65] width 173 height 22
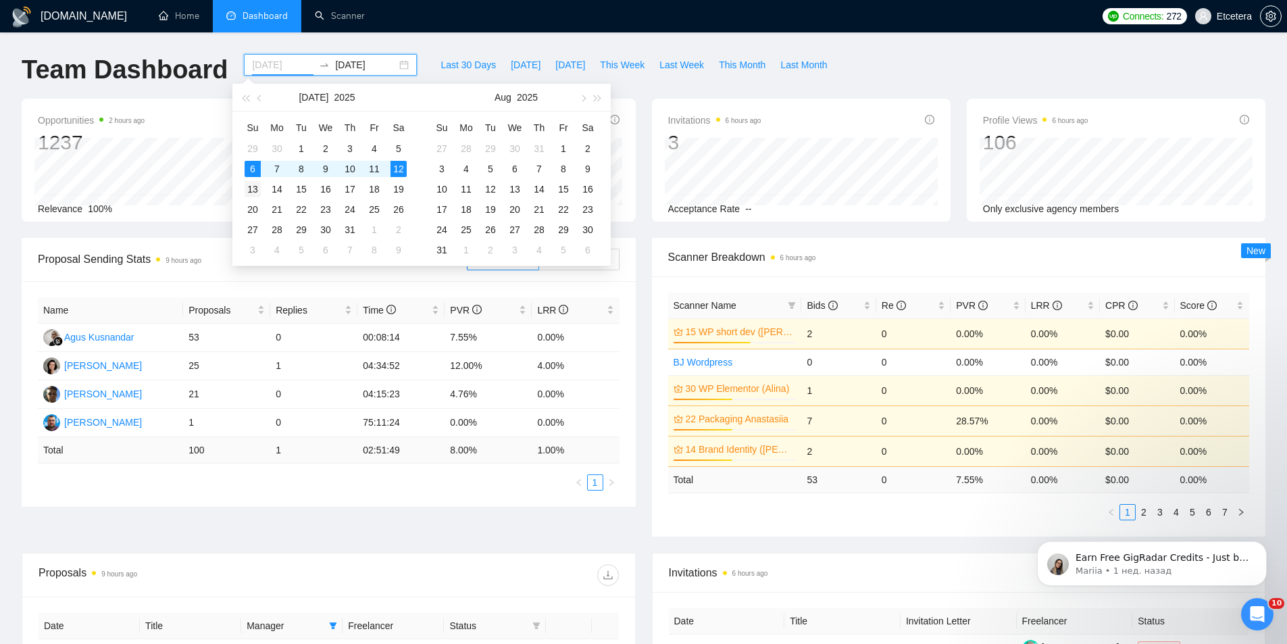
type input "[DATE]"
click at [253, 192] on div "13" at bounding box center [253, 189] width 16 height 16
type input "[DATE]"
click at [403, 186] on div "19" at bounding box center [398, 189] width 16 height 16
